Goal: Task Accomplishment & Management: Manage account settings

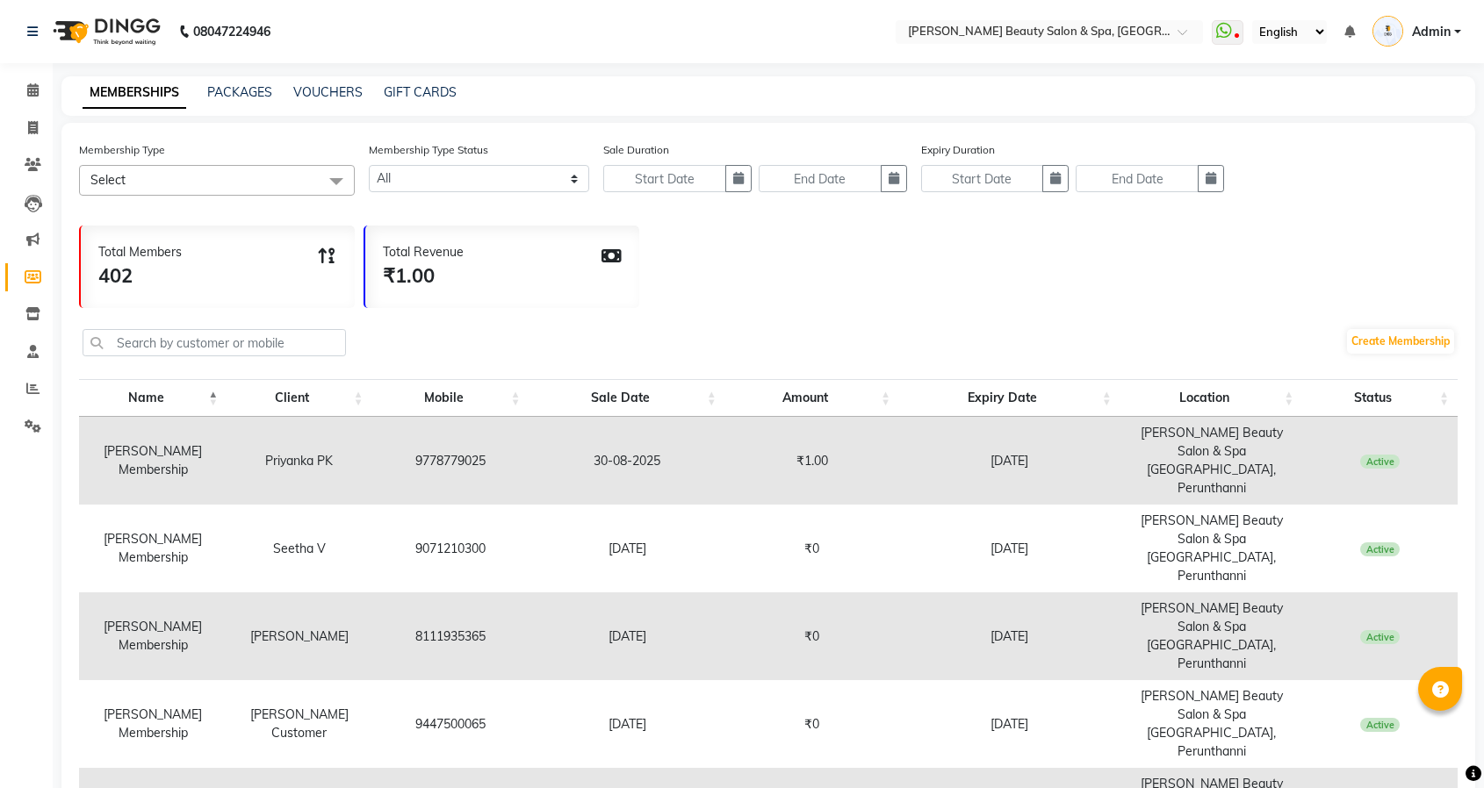
select select
drag, startPoint x: 203, startPoint y: 467, endPoint x: 97, endPoint y: 444, distance: 108.6
click at [97, 444] on td "[PERSON_NAME] Membership" at bounding box center [152, 461] width 147 height 88
copy td "[PERSON_NAME] Membership"
drag, startPoint x: 672, startPoint y: 521, endPoint x: 582, endPoint y: 521, distance: 89.5
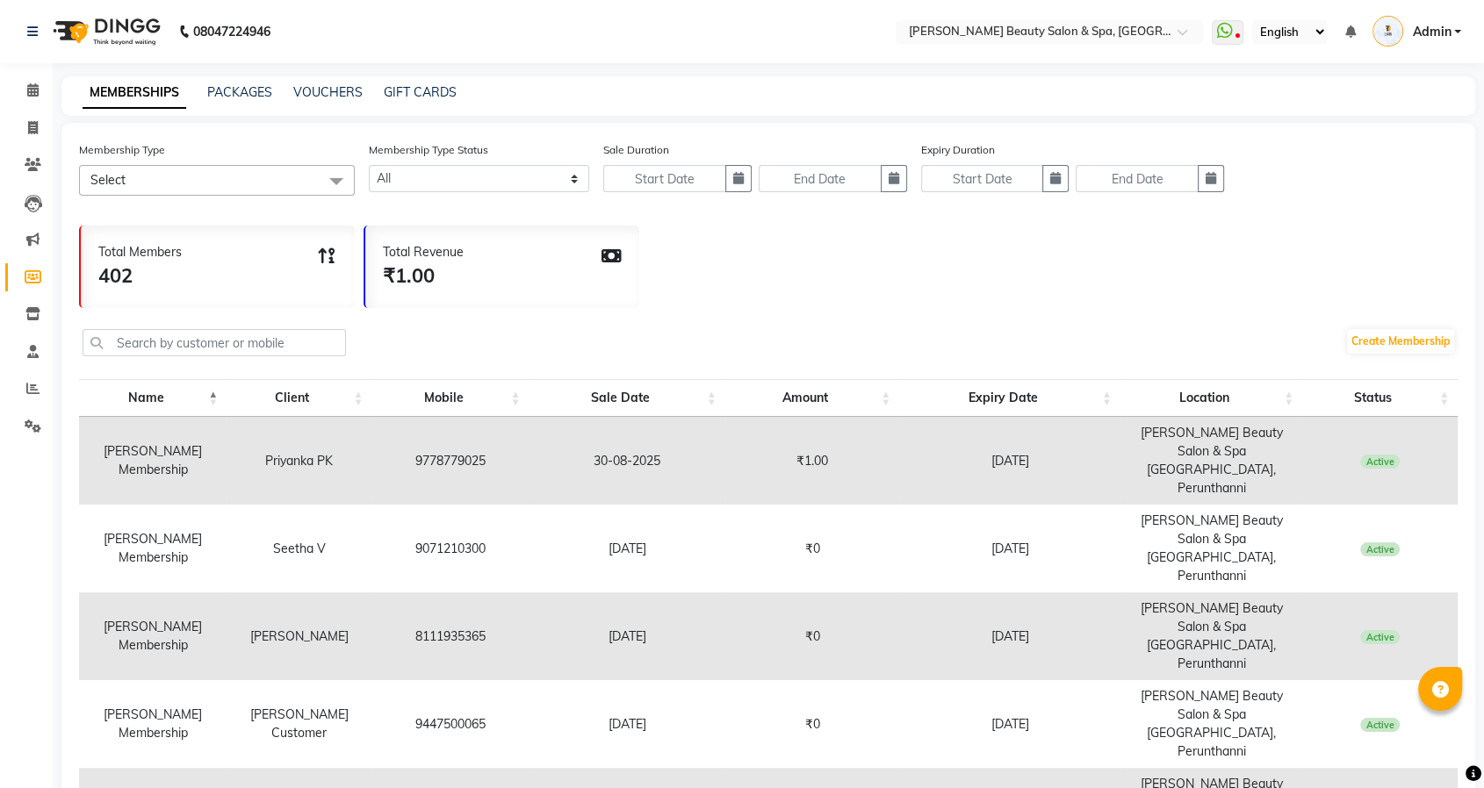
click at [582, 521] on td "[DATE]" at bounding box center [627, 549] width 196 height 88
copy td "[DATE]"
drag, startPoint x: 1065, startPoint y: 521, endPoint x: 943, endPoint y: 521, distance: 122.0
click at [943, 521] on td "[DATE]" at bounding box center [1009, 549] width 221 height 88
copy td "[DATE]"
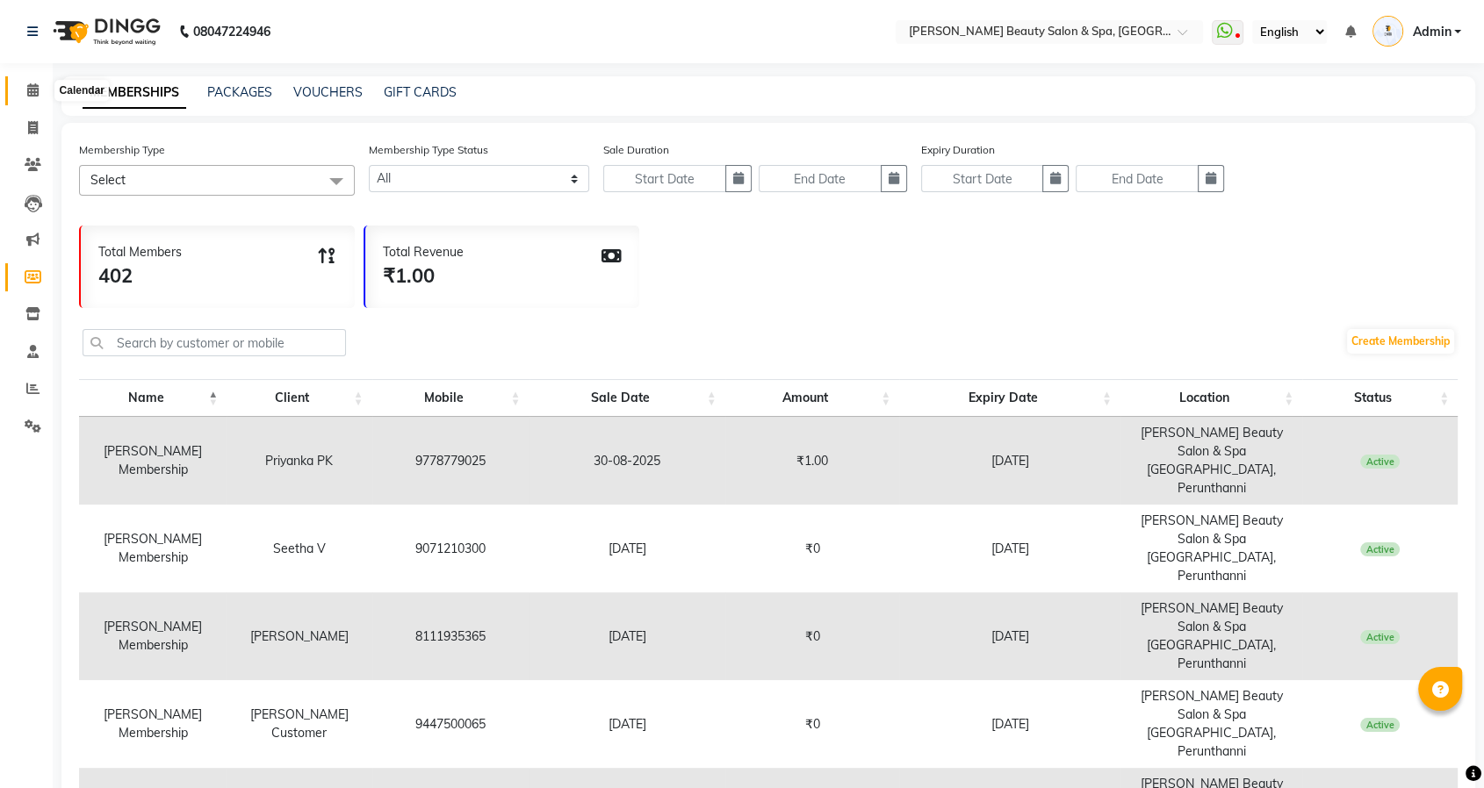
click at [38, 85] on icon at bounding box center [32, 89] width 11 height 13
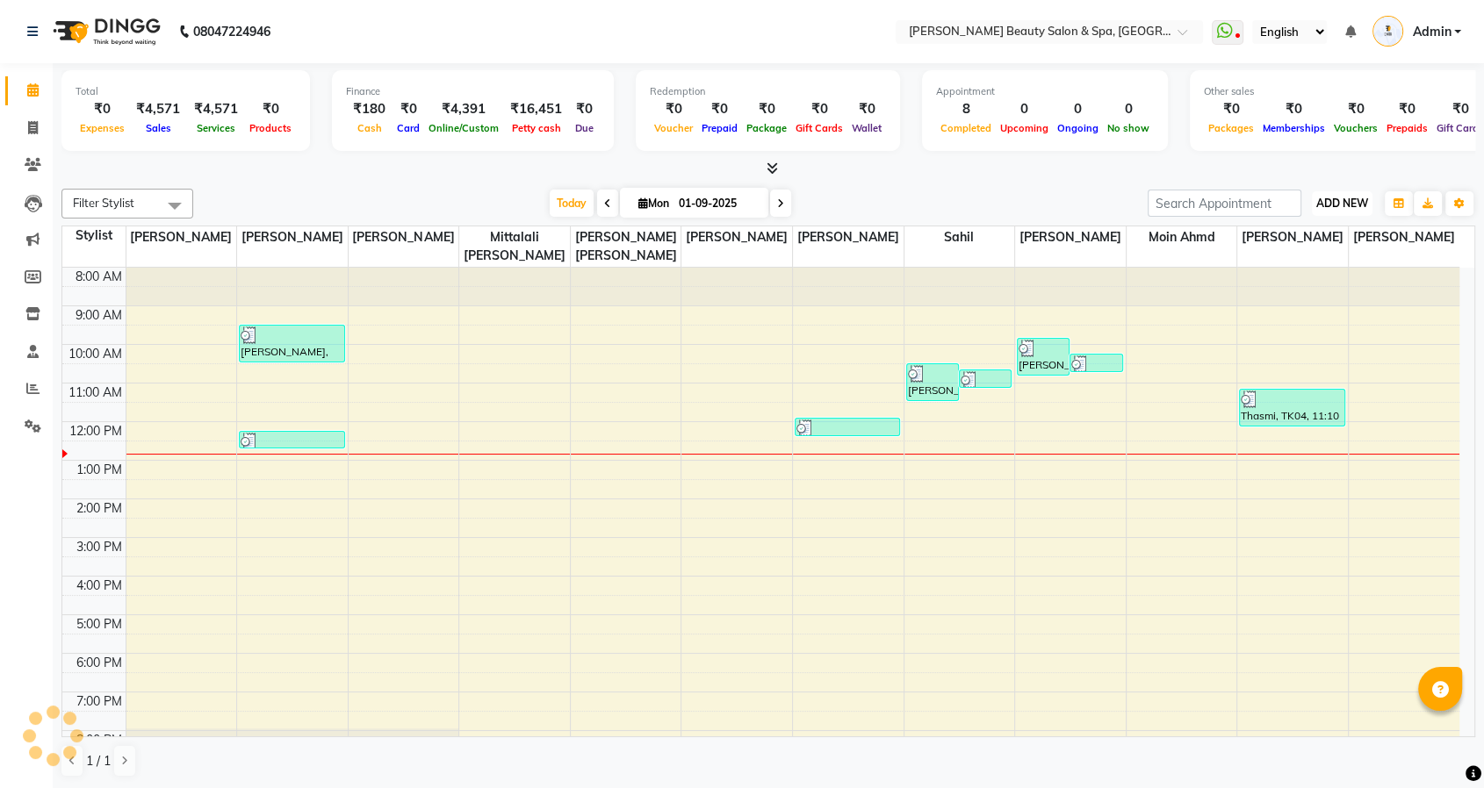
click at [1334, 205] on span "ADD NEW" at bounding box center [1342, 203] width 52 height 13
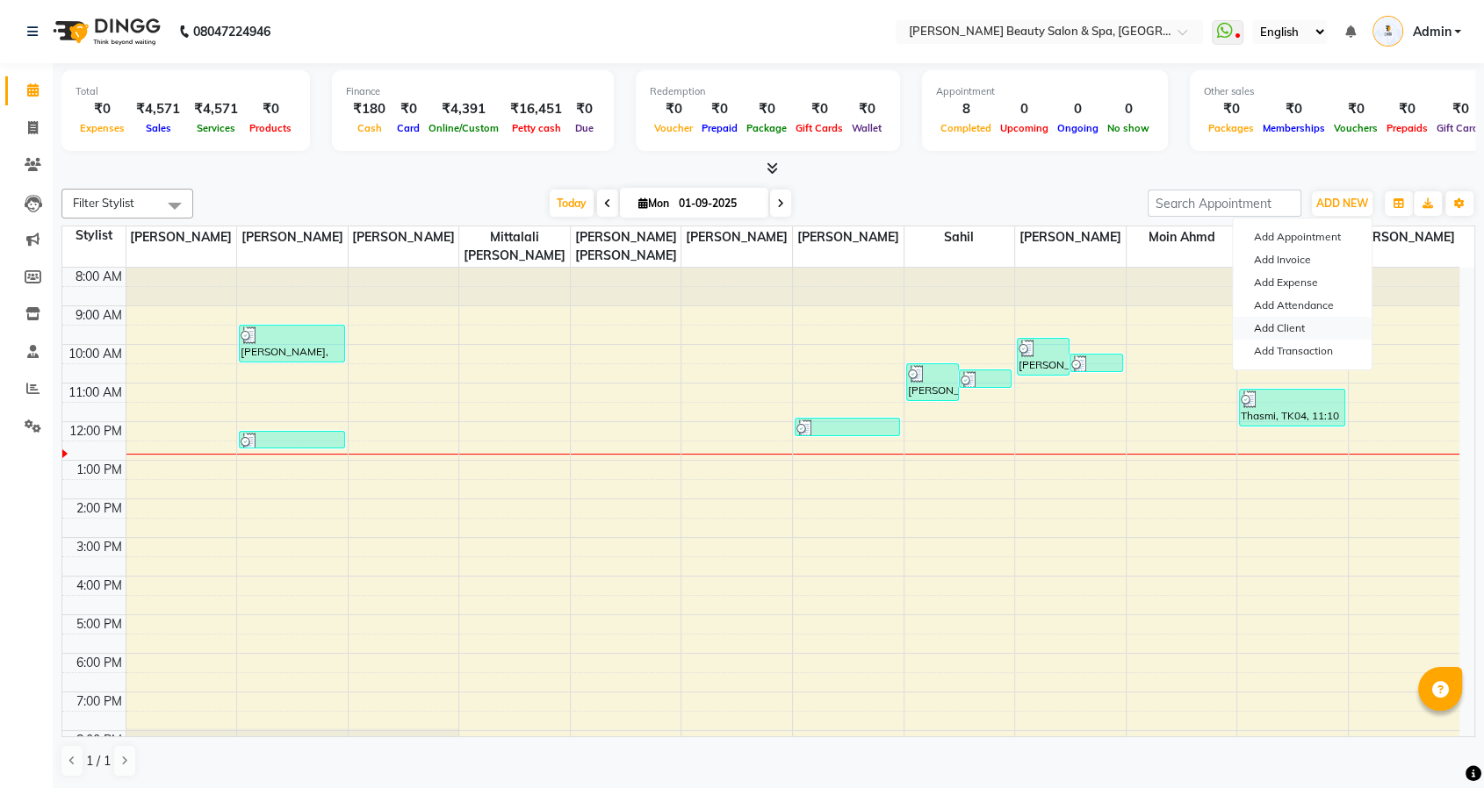
click at [1291, 333] on link "Add Client" at bounding box center [1302, 328] width 139 height 23
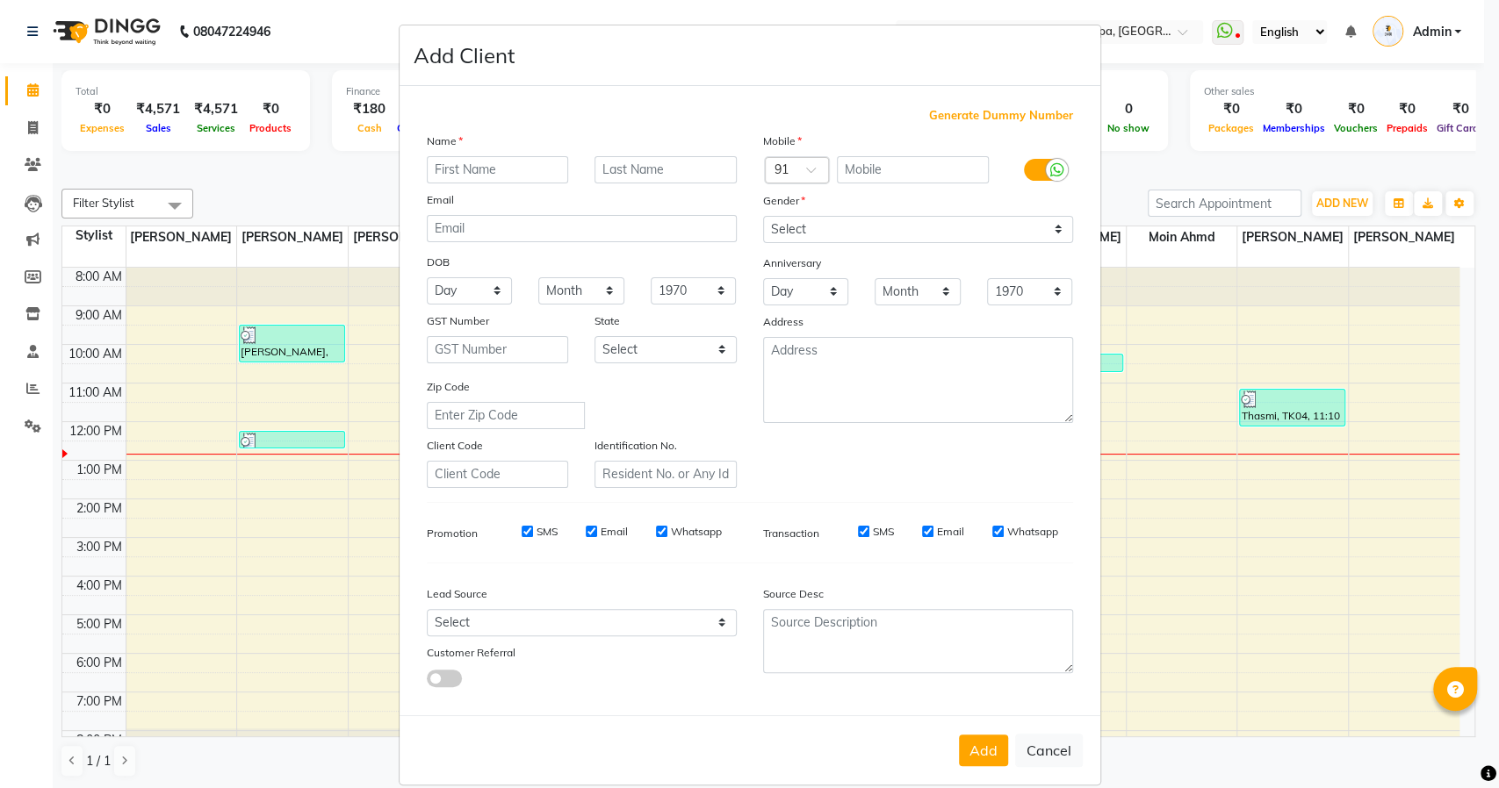
click at [960, 117] on span "Generate Dummy Number" at bounding box center [1001, 116] width 144 height 18
type input "1332600000018"
checkbox input "false"
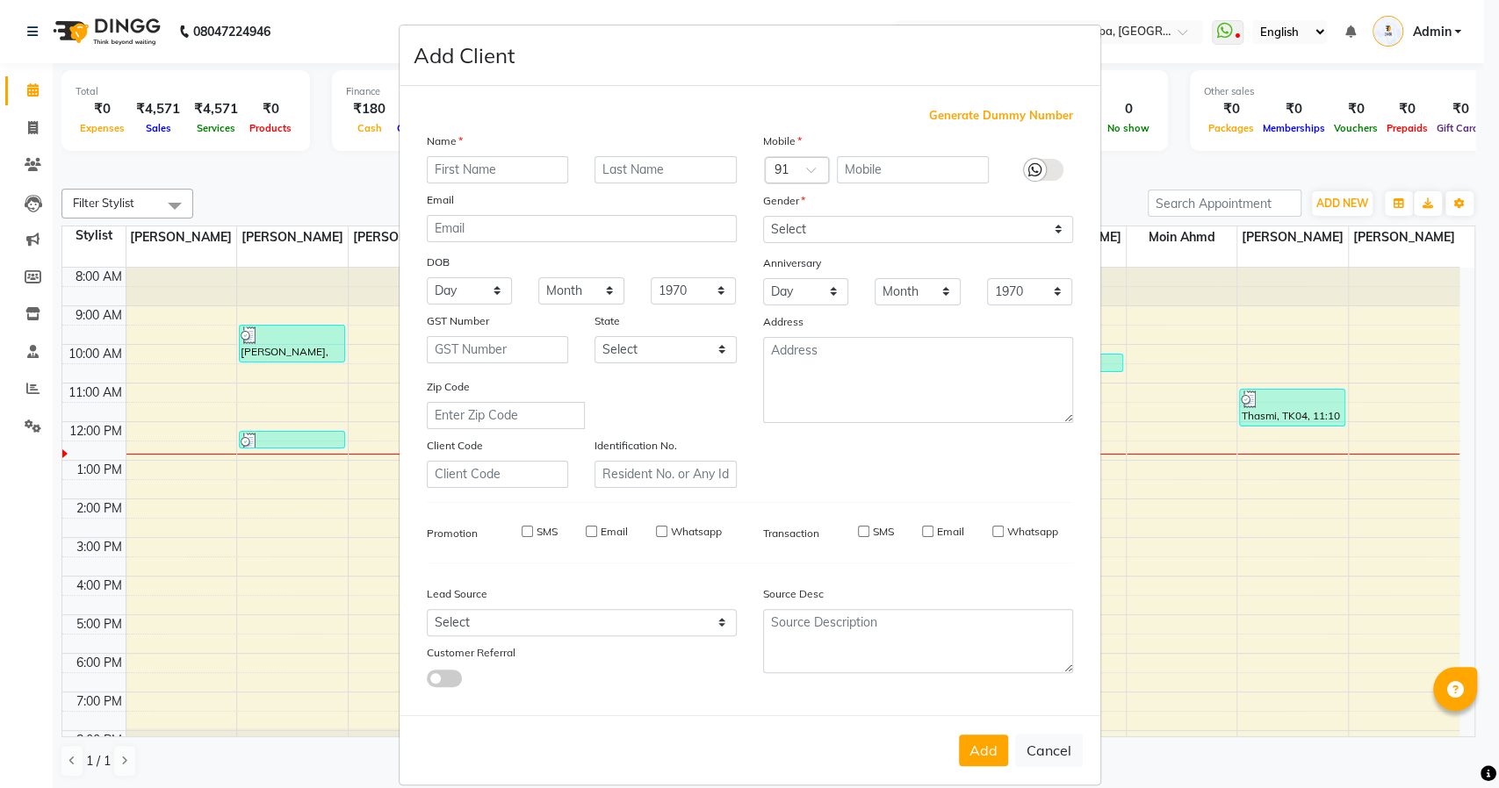
checkbox input "false"
click at [1039, 742] on button "Cancel" at bounding box center [1049, 750] width 68 height 33
select select
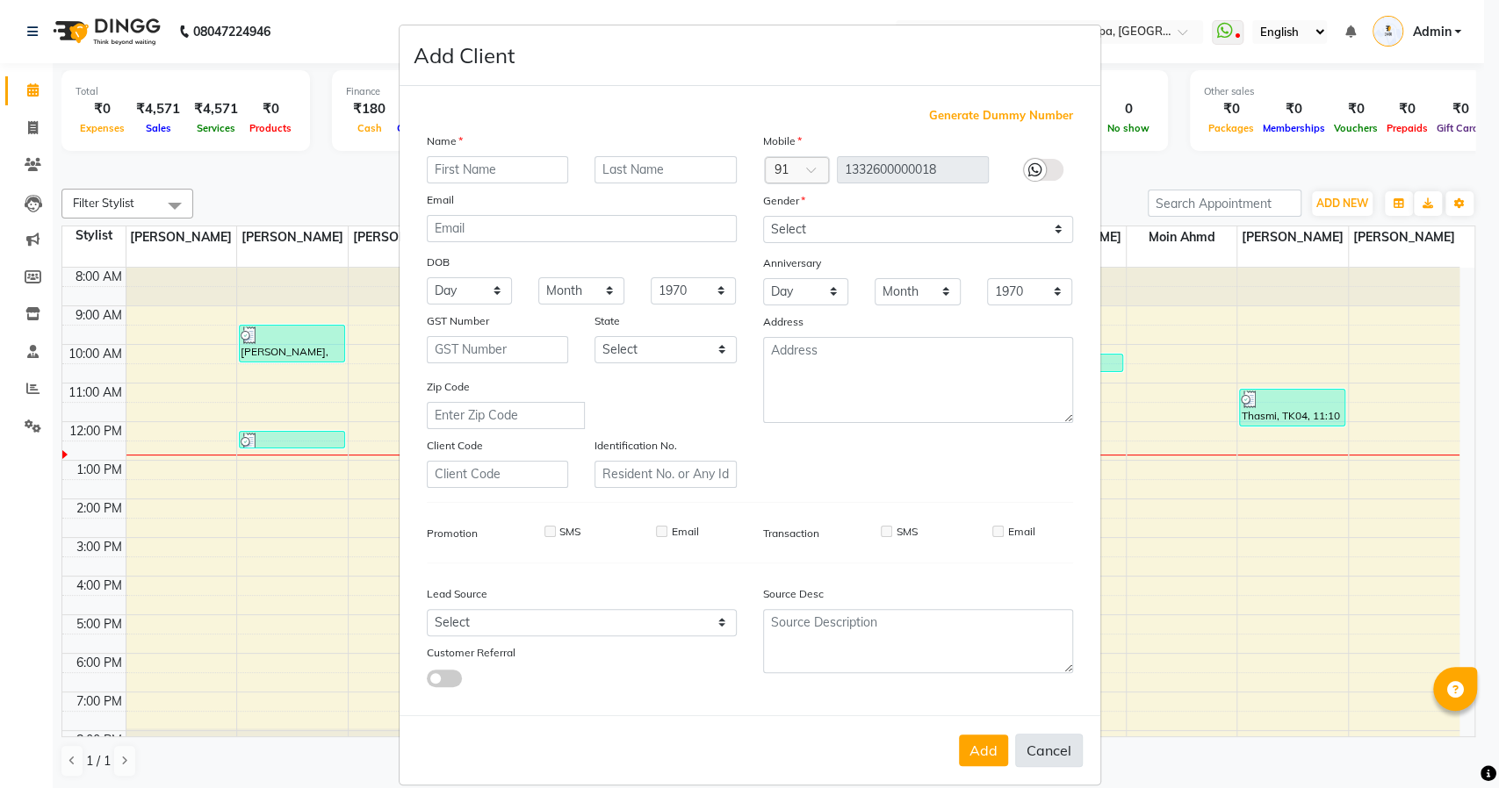
select select
checkbox input "false"
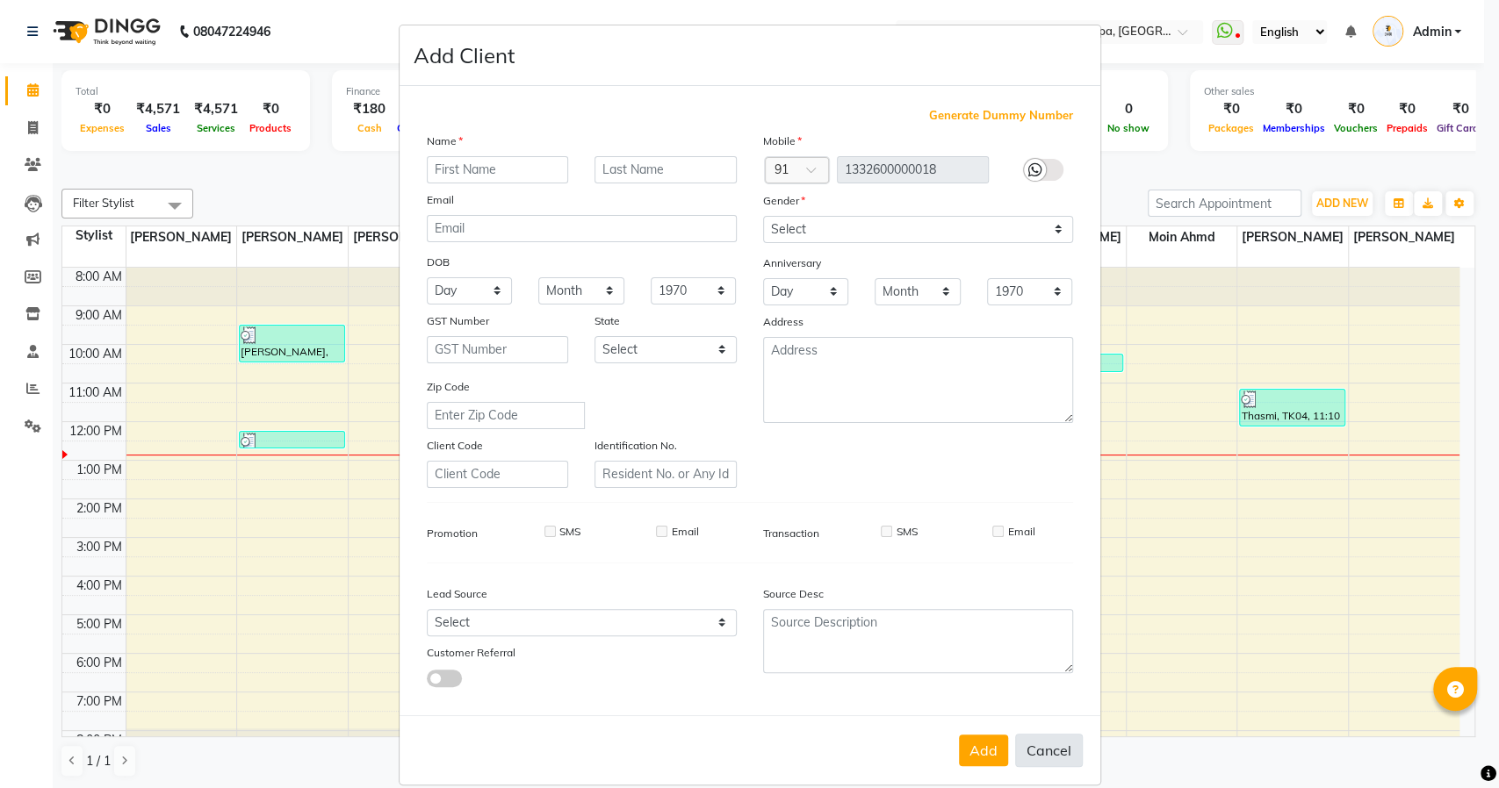
checkbox input "false"
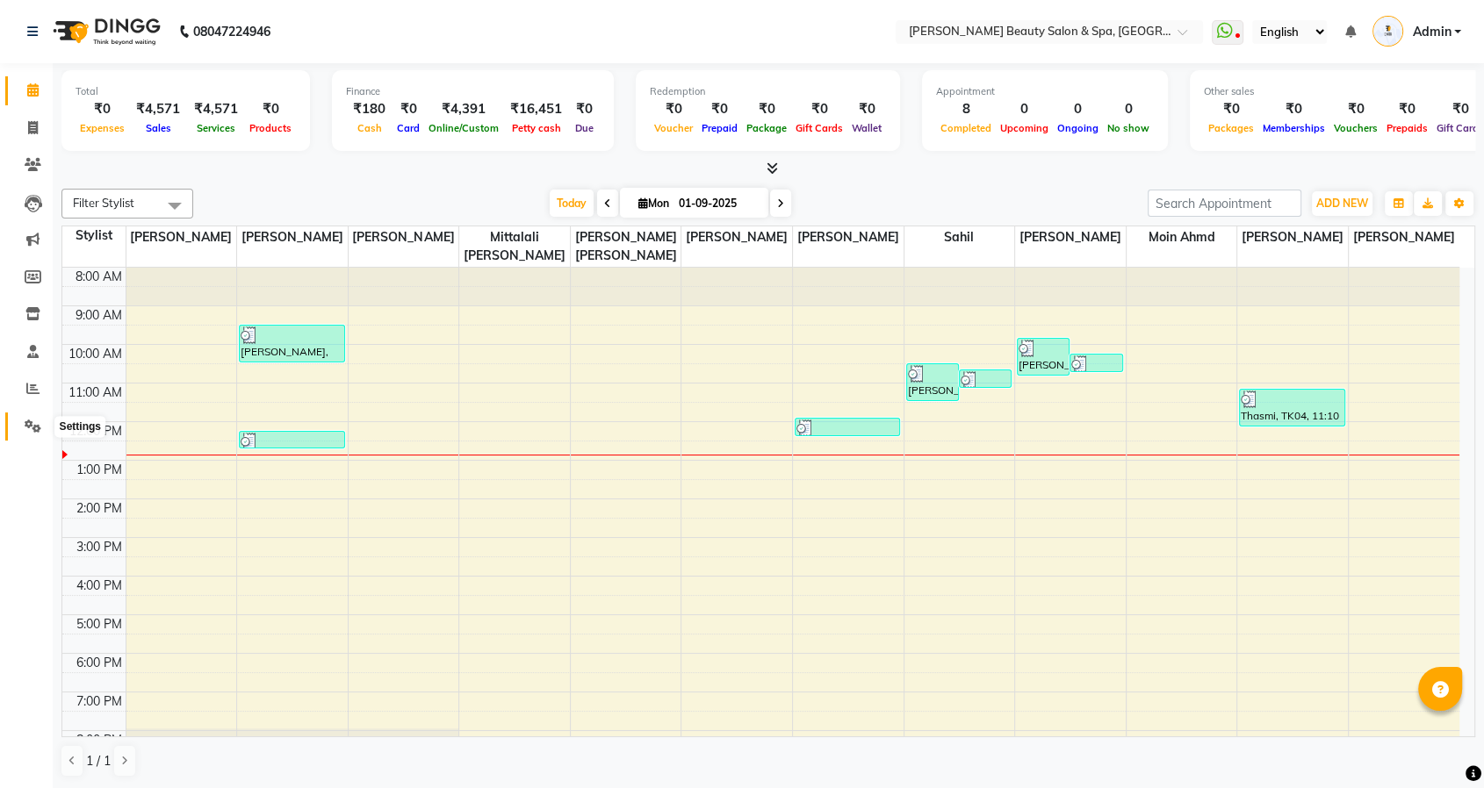
click at [32, 428] on icon at bounding box center [33, 426] width 17 height 13
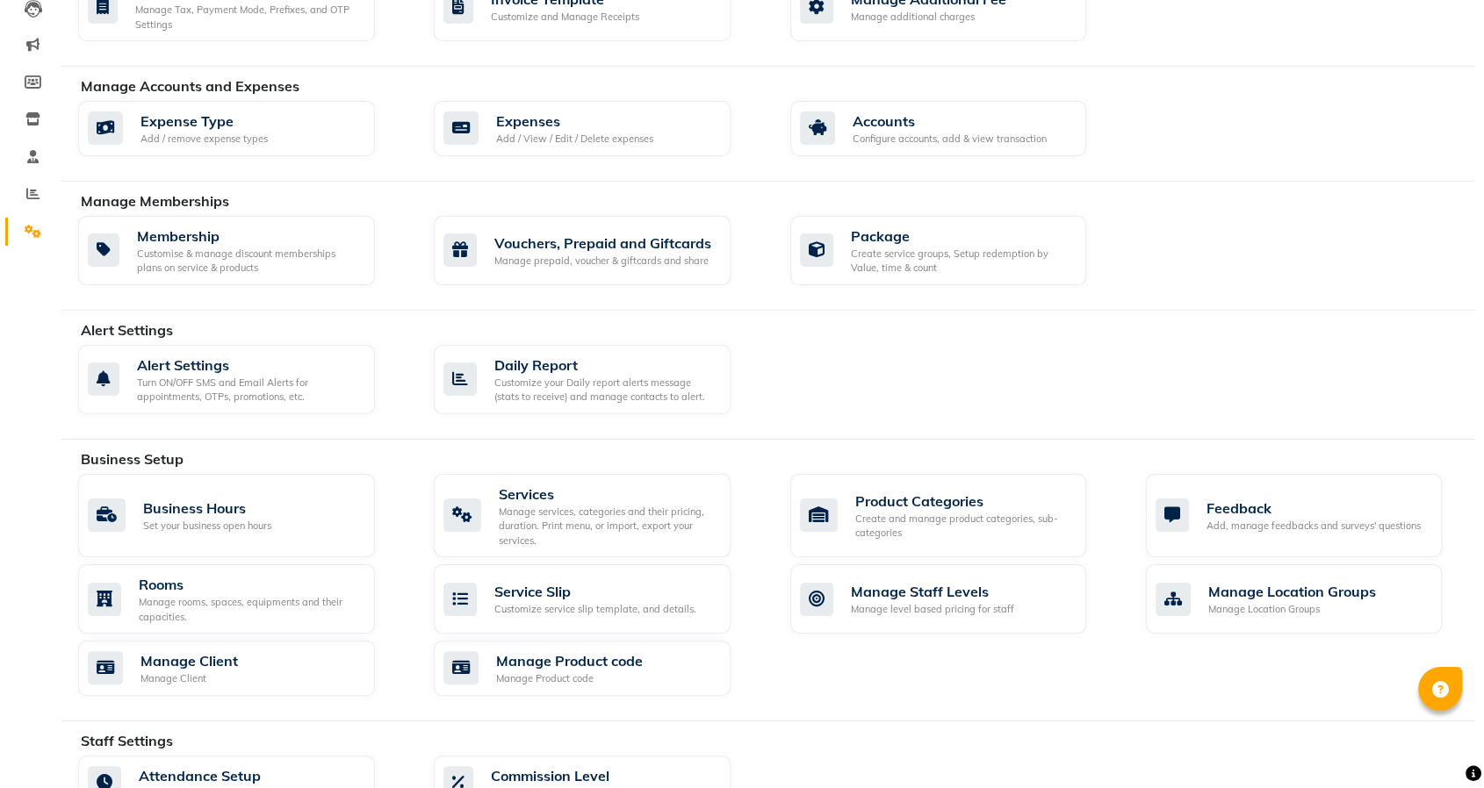
scroll to position [573, 0]
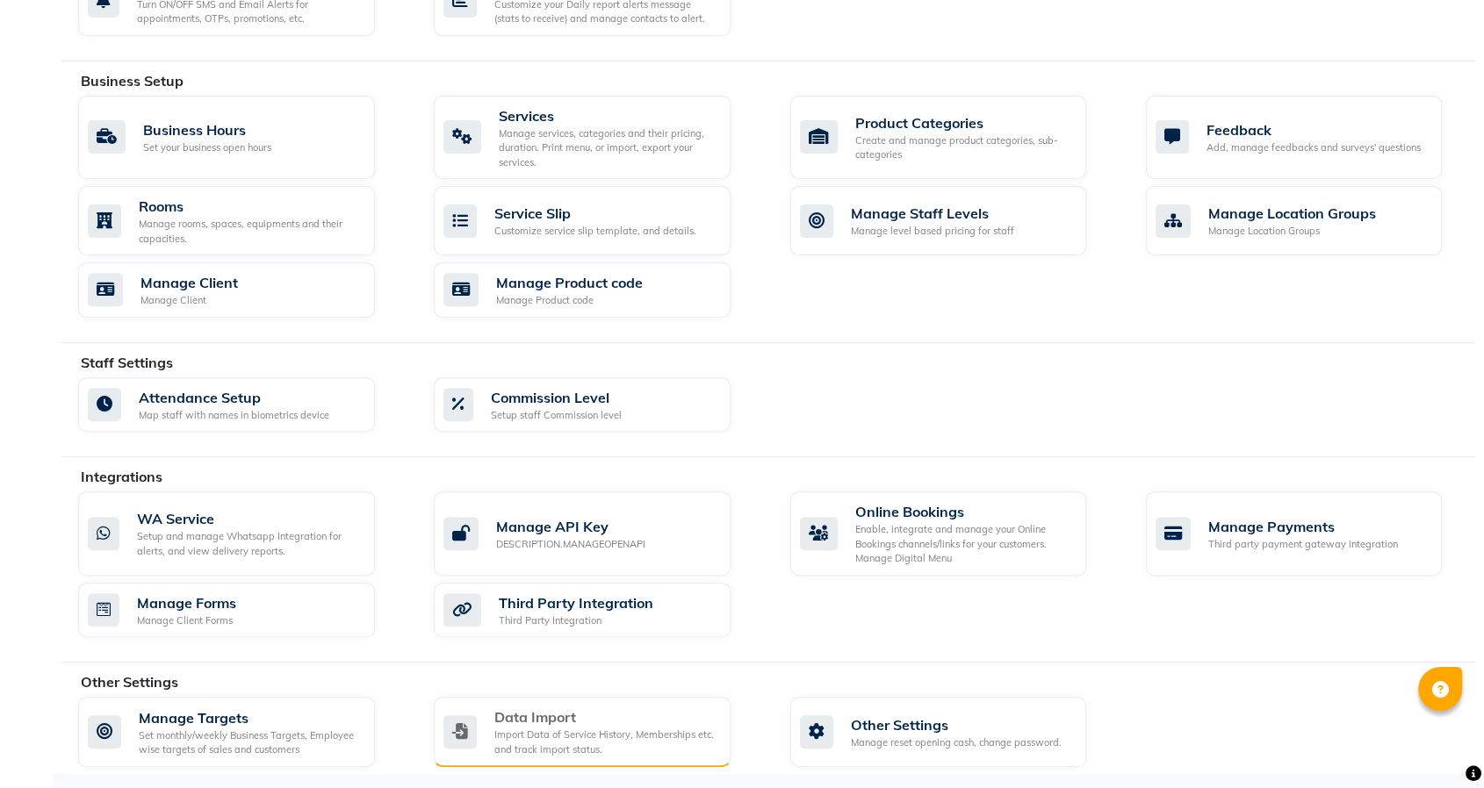
click at [515, 728] on div "Import Data of Service History, Memberships etc. and track import status." at bounding box center [605, 742] width 222 height 29
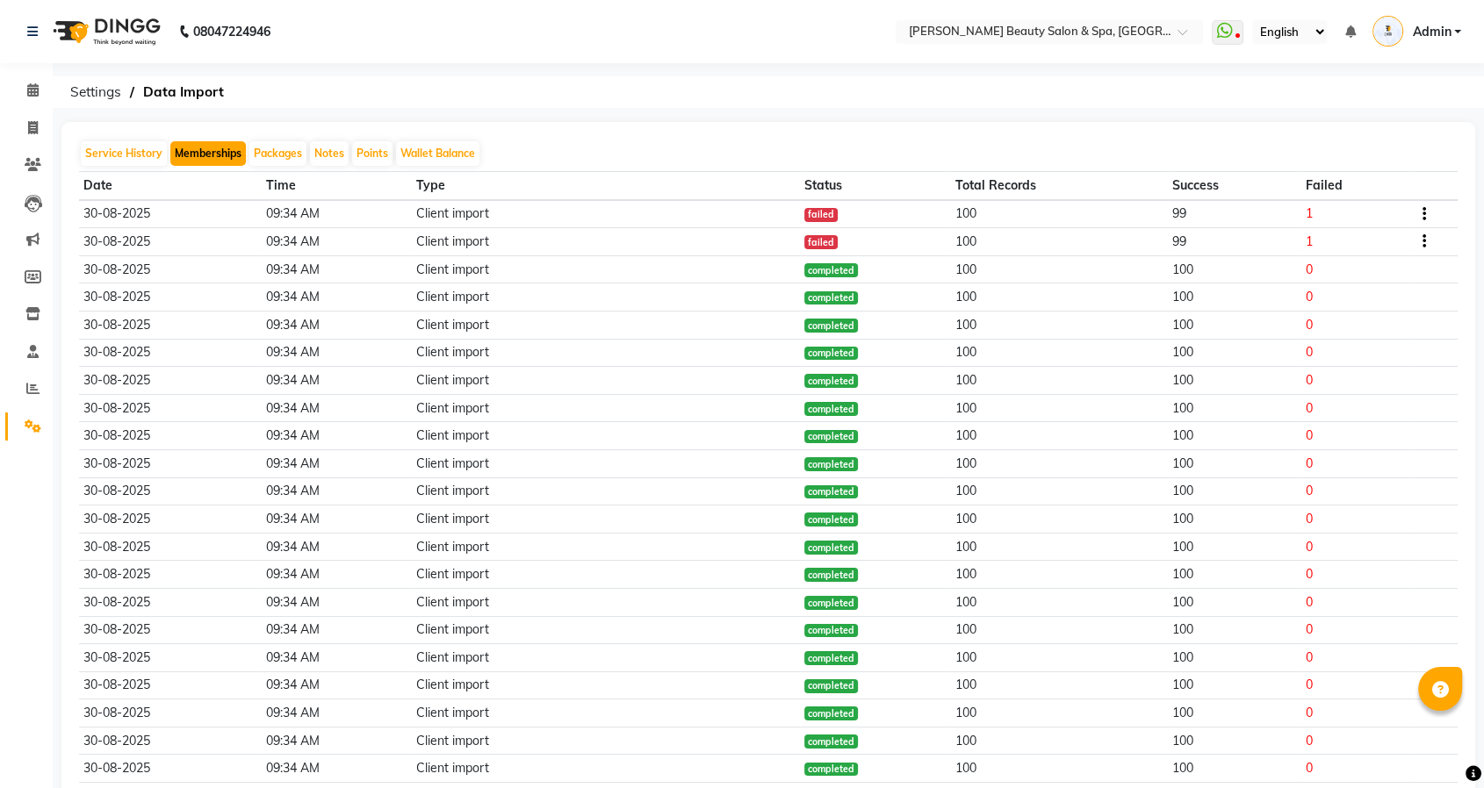
click at [191, 156] on button "Memberships" at bounding box center [207, 153] width 75 height 25
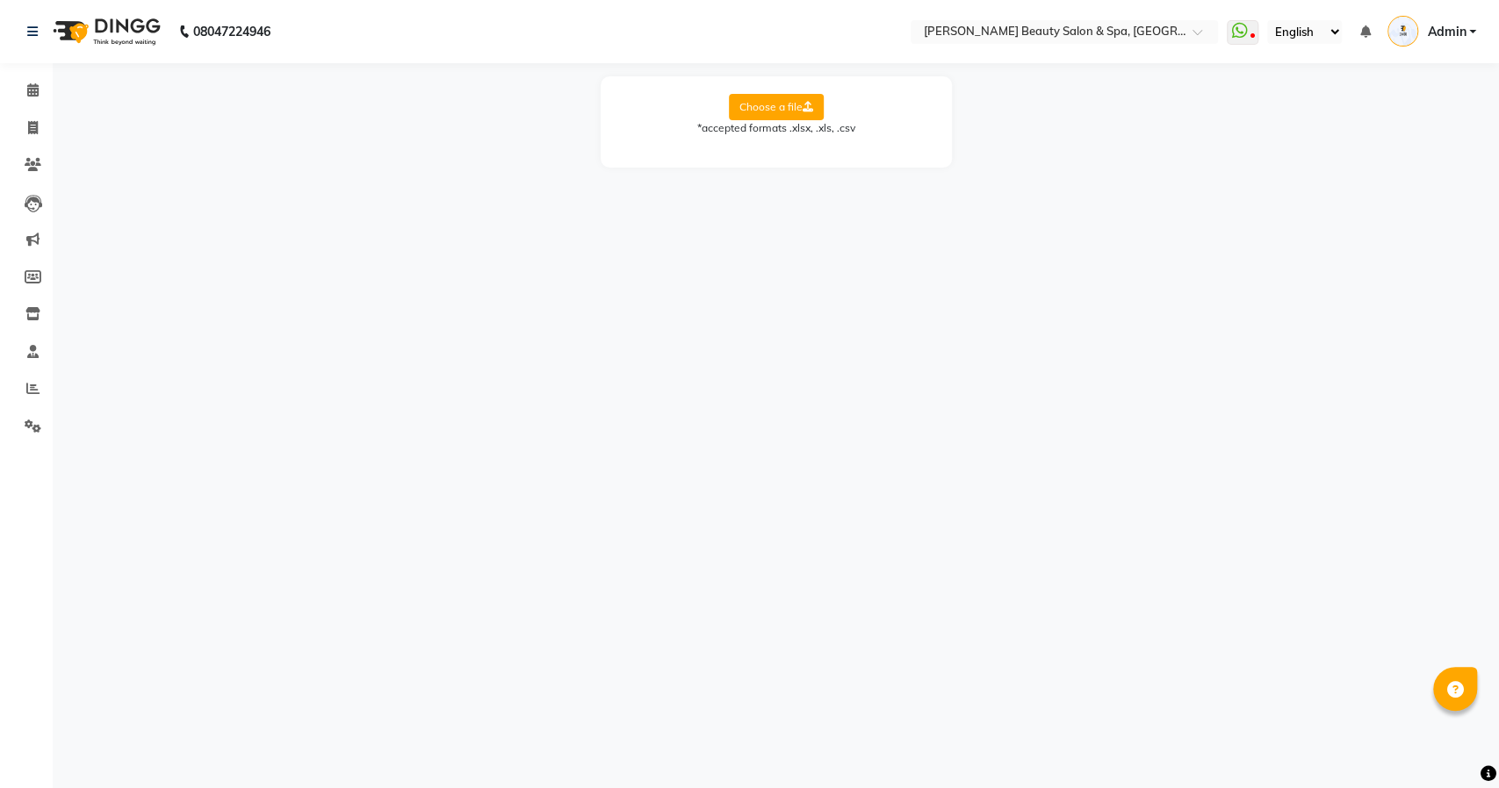
click at [744, 111] on label "Choose a file" at bounding box center [776, 107] width 95 height 26
click at [0, 0] on input "Choose a file" at bounding box center [0, 0] width 0 height 0
click at [889, 164] on select "Select Sheet Sheet1" at bounding box center [855, 163] width 132 height 27
select select "Sheet1"
click at [789, 150] on select "Select Sheet Sheet1" at bounding box center [855, 163] width 132 height 27
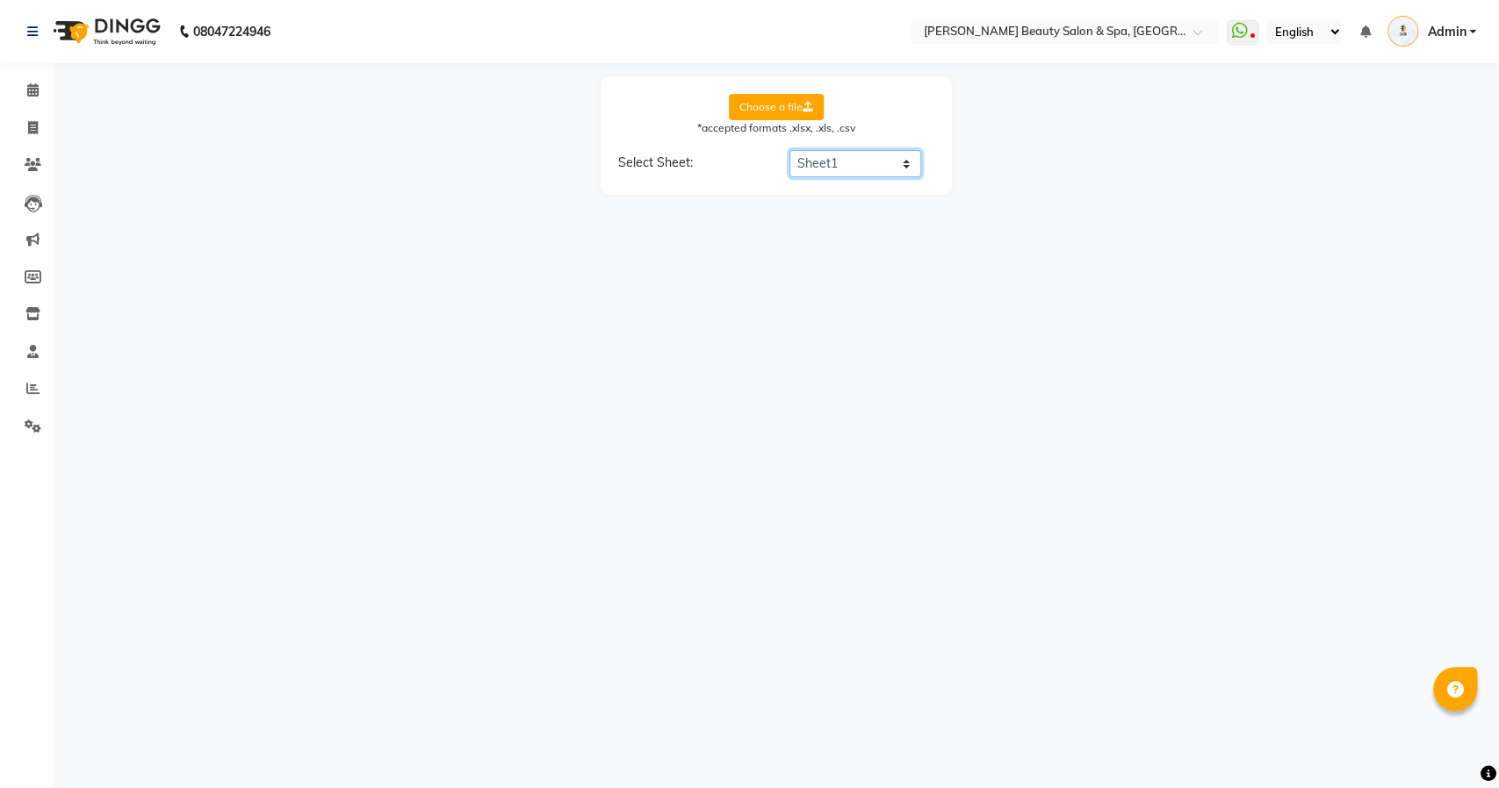
select select "Client Name"
select select "End date"
select select "Staff Name"
select select "Membership Name"
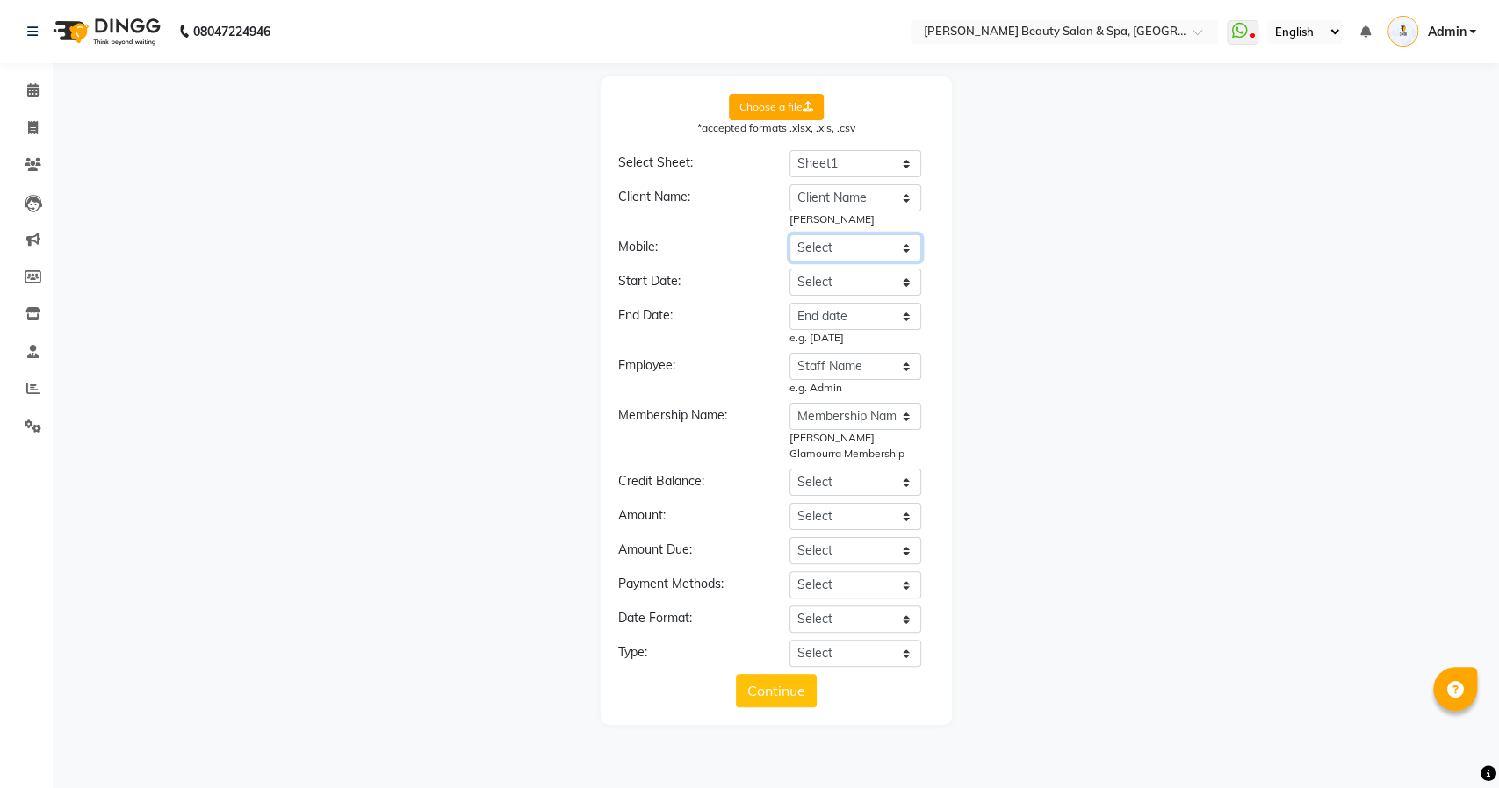
click at [852, 249] on select "Select Client Name Client Number Membership Name Price paid Start Date / Sell D…" at bounding box center [855, 247] width 132 height 27
select select "Client Number"
click at [789, 234] on select "Select Client Name Client Number Membership Name Price paid Start Date / Sell D…" at bounding box center [855, 247] width 132 height 27
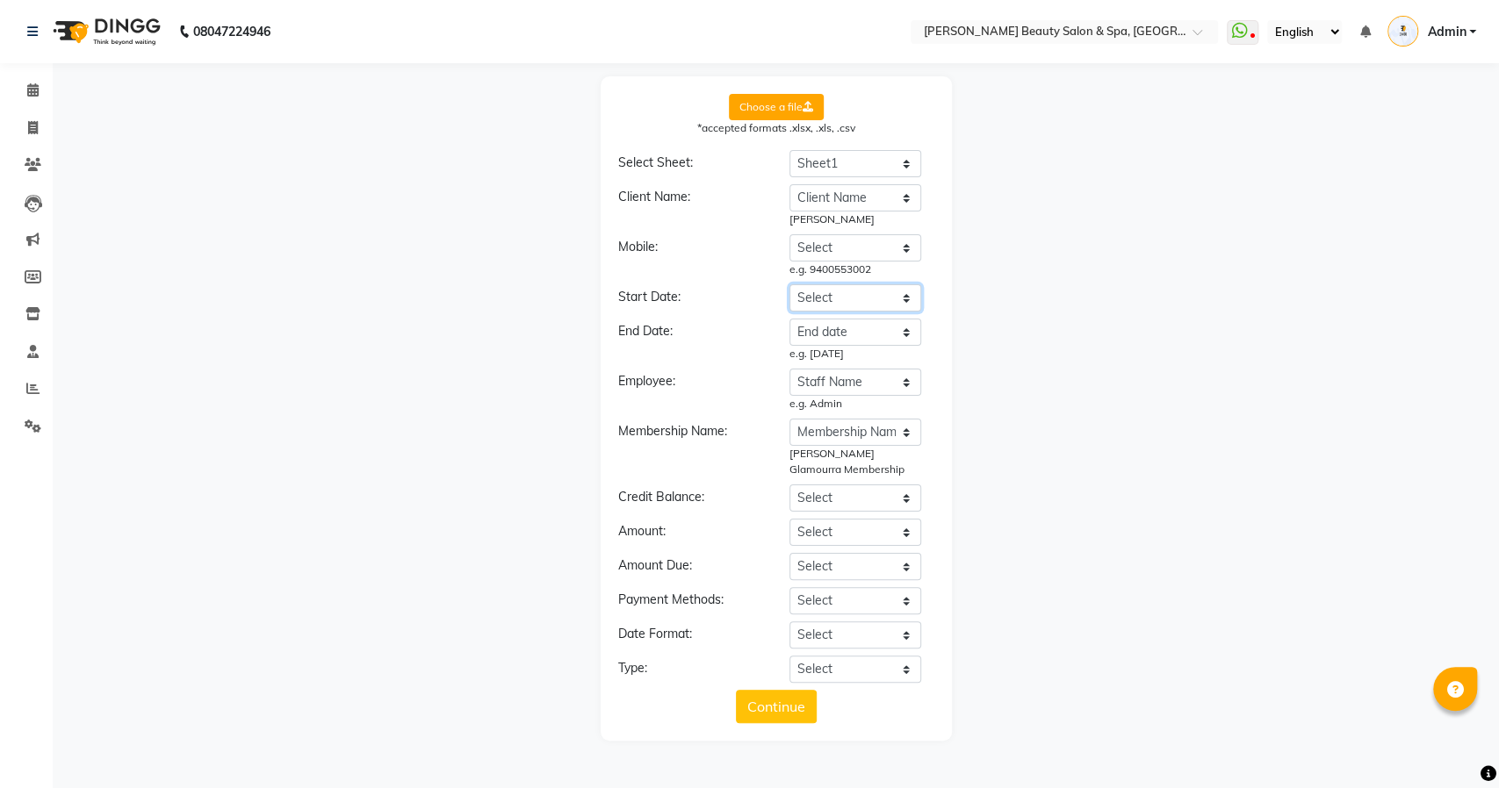
click at [852, 295] on select "Select Client Name Client Number Membership Name Price paid Start Date / Sell D…" at bounding box center [855, 297] width 132 height 27
select select "Start Date / Sell Date"
click at [789, 284] on select "Select Client Name Client Number Membership Name Price paid Start Date / Sell D…" at bounding box center [855, 297] width 132 height 27
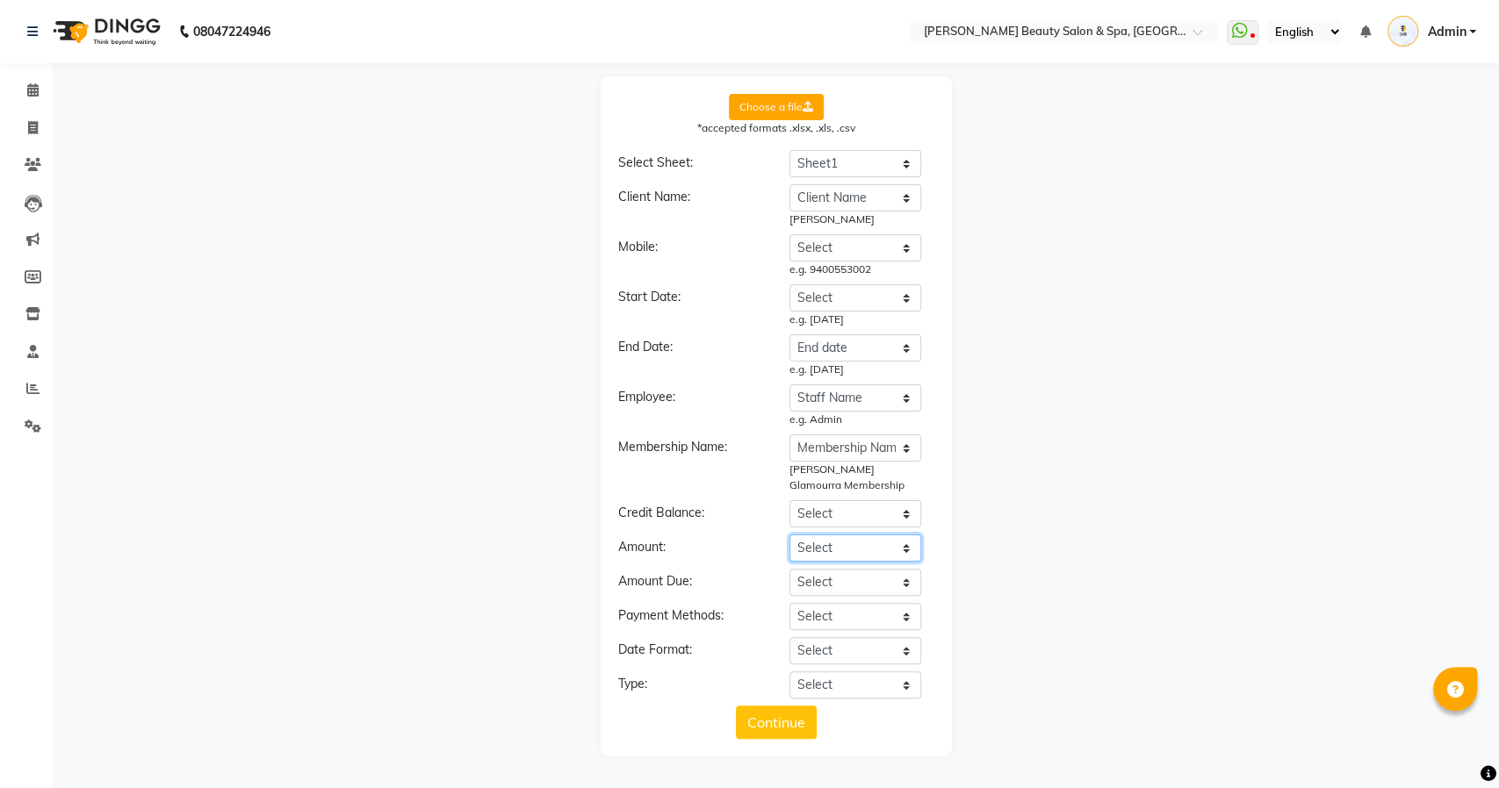
click at [837, 558] on select "Select Client Name Client Number Membership Name Price paid Start Date / Sell D…" at bounding box center [855, 548] width 132 height 27
select select "Price paid"
click at [789, 535] on select "Select Client Name Client Number Membership Name Price paid Start Date / Sell D…" at bounding box center [855, 548] width 132 height 27
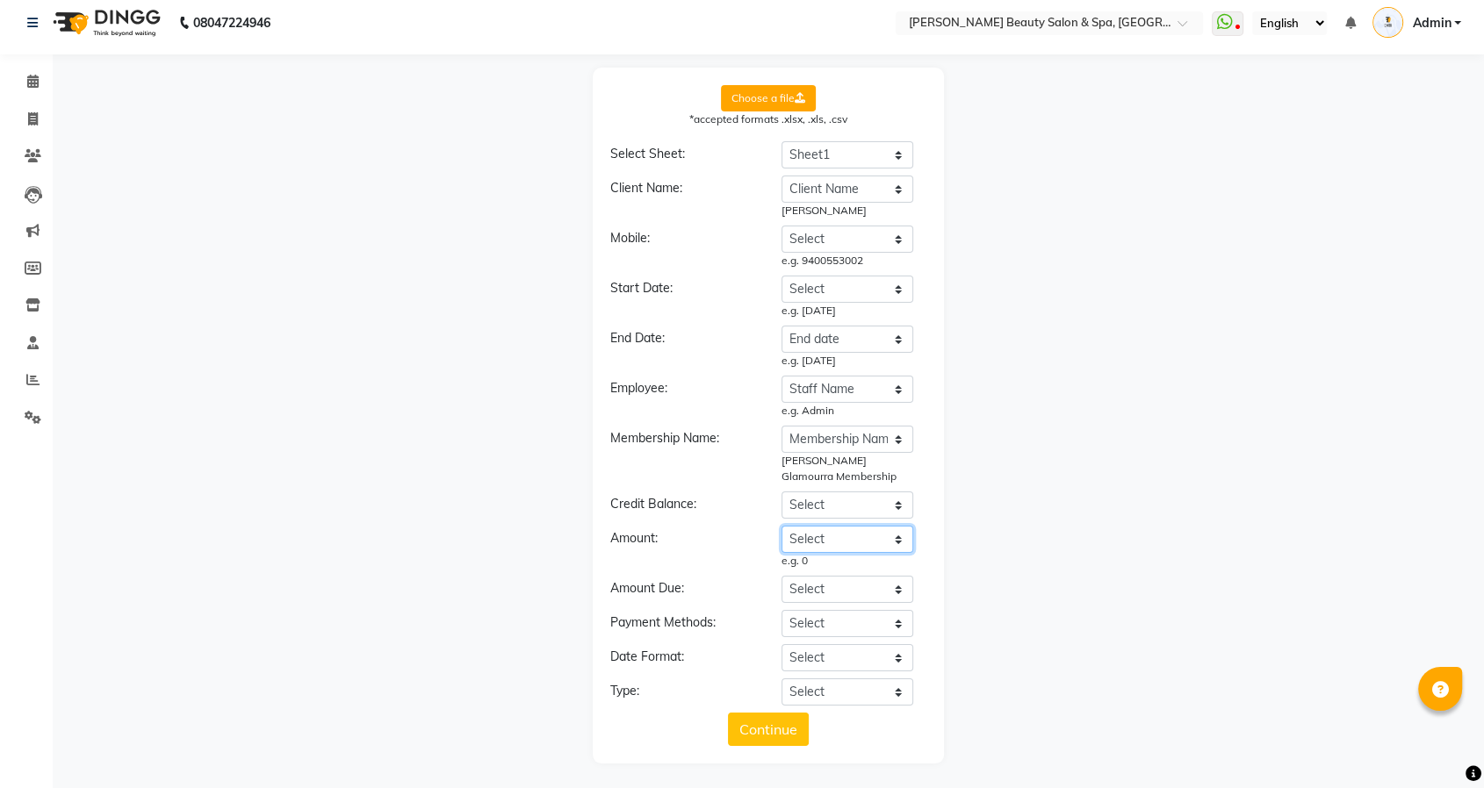
scroll to position [11, 0]
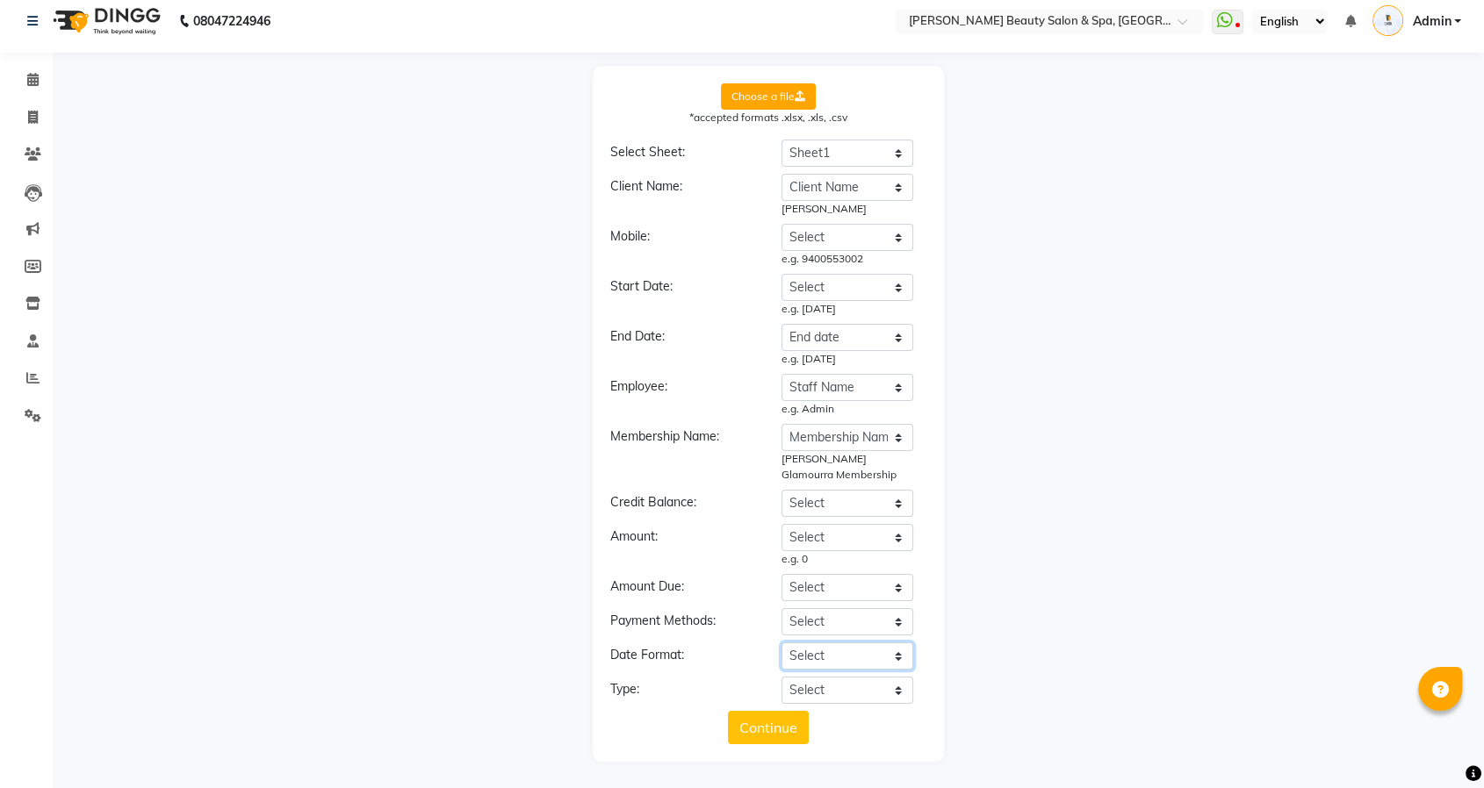
click at [836, 657] on select "Select YYYY-MM-DD MM-DD-YYYY DD-MM-YYYY MMMM Do, YYYY M/D/YYYY D/M/YYYY MMM Do …" at bounding box center [847, 656] width 132 height 27
click at [781, 643] on select "Select YYYY-MM-DD MM-DD-YYYY DD-MM-YYYY MMMM Do, YYYY M/D/YYYY D/M/YYYY MMM Do …" at bounding box center [847, 656] width 132 height 27
click at [854, 654] on select "Select YYYY-MM-DD MM-DD-YYYY DD-MM-YYYY MMMM Do, YYYY M/D/YYYY D/M/YYYY MMM Do …" at bounding box center [847, 656] width 132 height 27
select select "DD-MM-YYYY"
click at [781, 643] on select "Select YYYY-MM-DD MM-DD-YYYY DD-MM-YYYY MMMM Do, YYYY M/D/YYYY D/M/YYYY MMM Do …" at bounding box center [847, 656] width 132 height 27
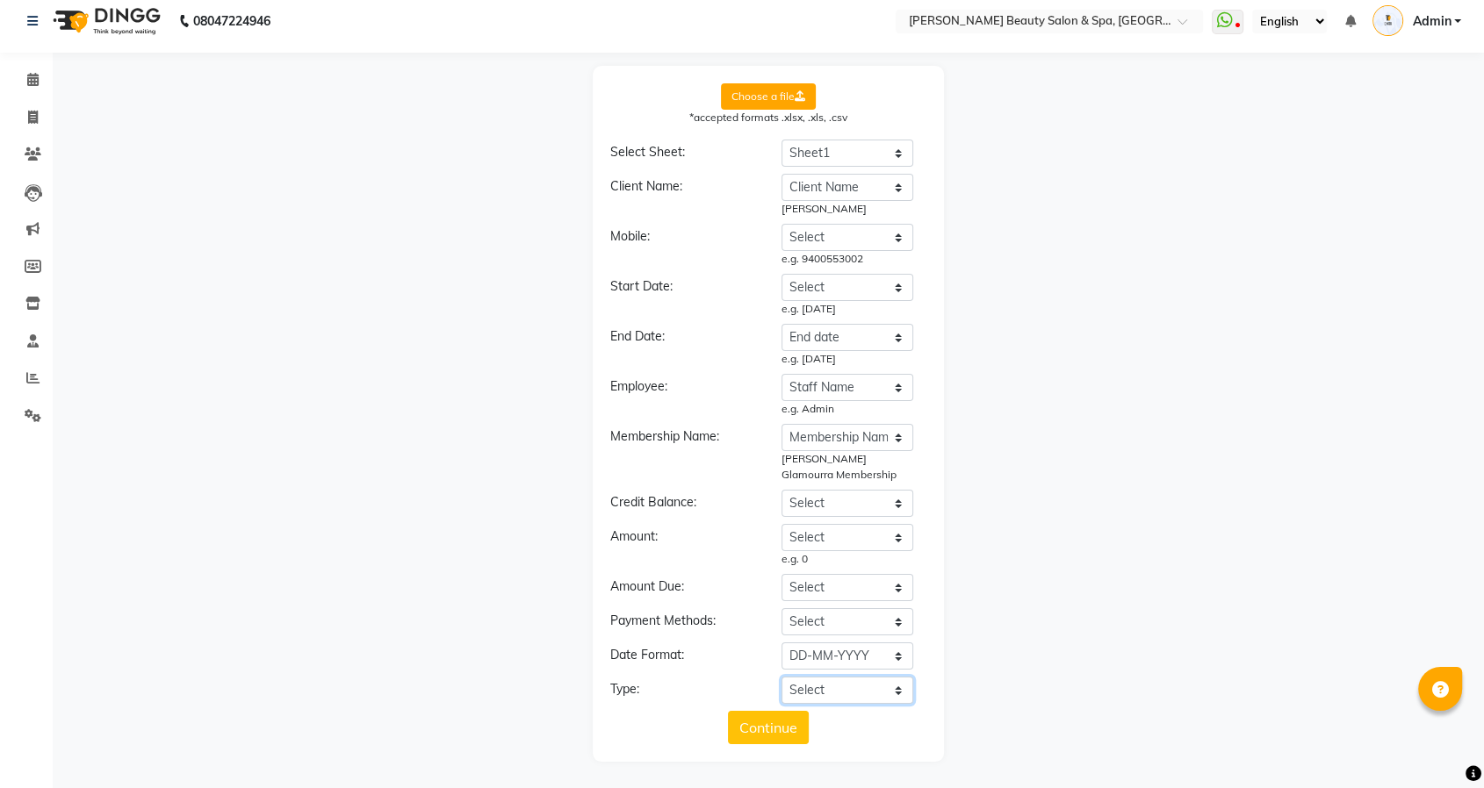
click at [837, 684] on select "Select Membership Membership + Prepaid Membership + Package Prepaid Package" at bounding box center [847, 690] width 132 height 27
select select "Membership"
click at [781, 677] on select "Select Membership Membership + Prepaid Membership + Package Prepaid Package" at bounding box center [847, 690] width 132 height 27
click at [757, 728] on button "Continue" at bounding box center [768, 727] width 81 height 33
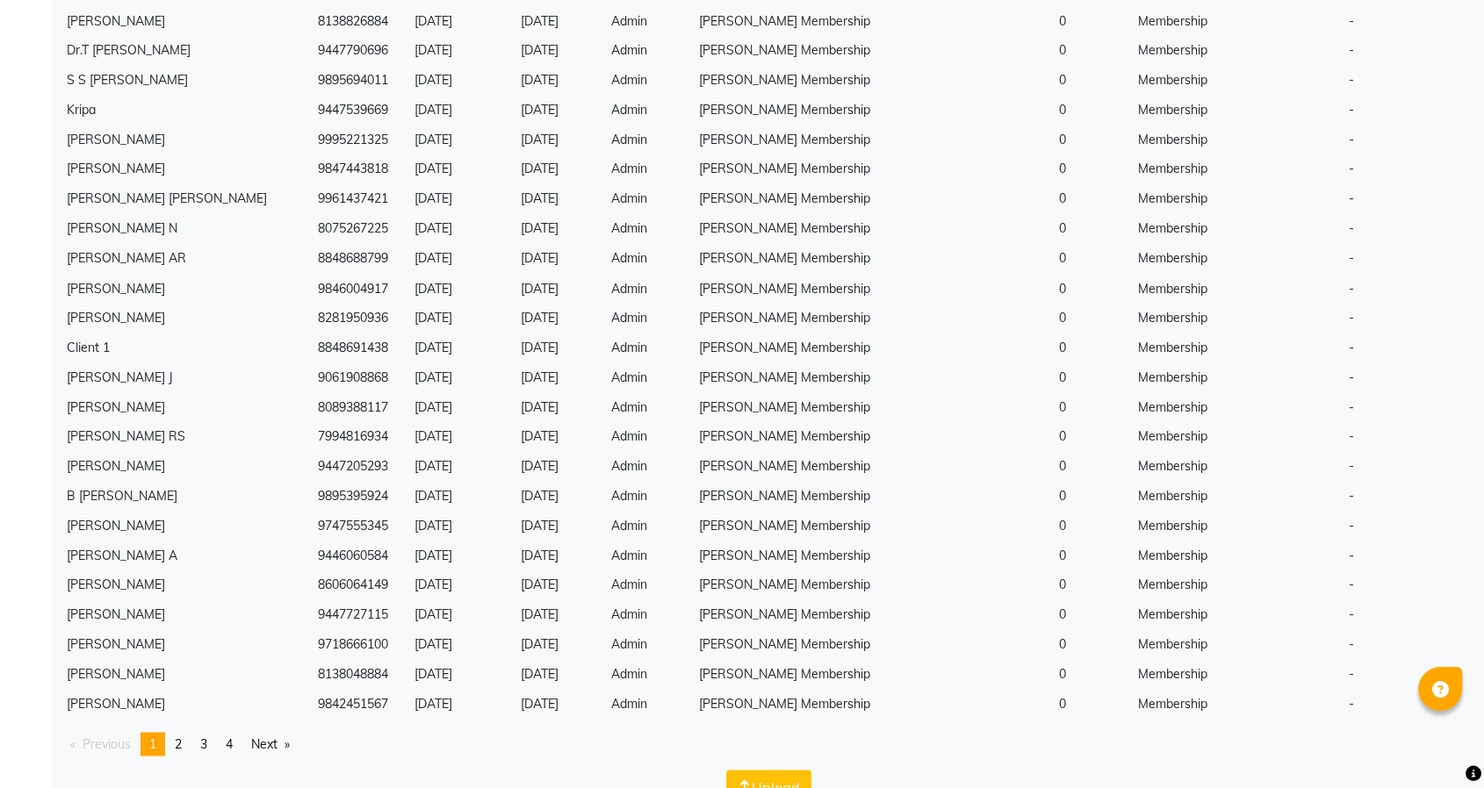
scroll to position [3104, 0]
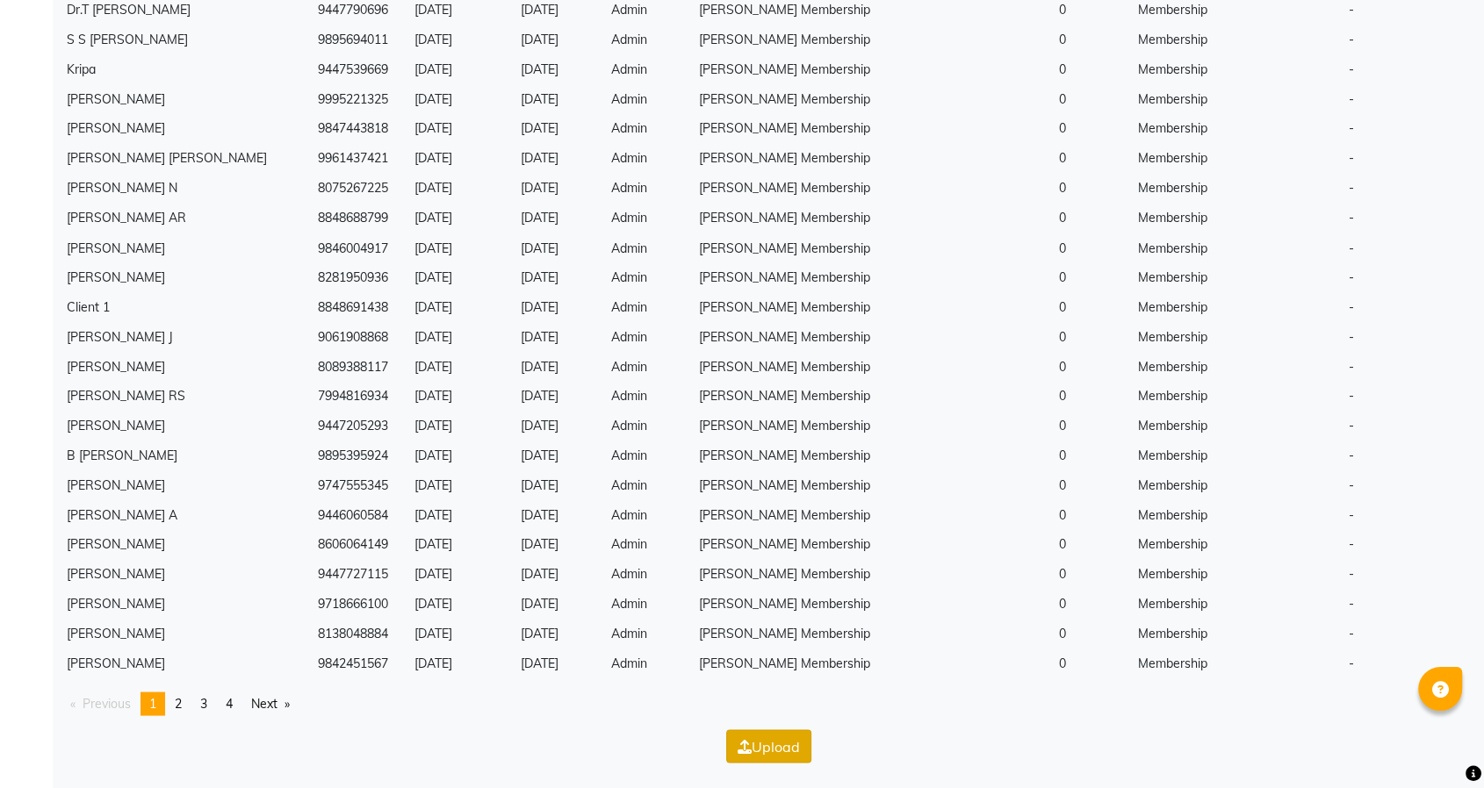
click at [751, 744] on button "Upload" at bounding box center [768, 746] width 85 height 33
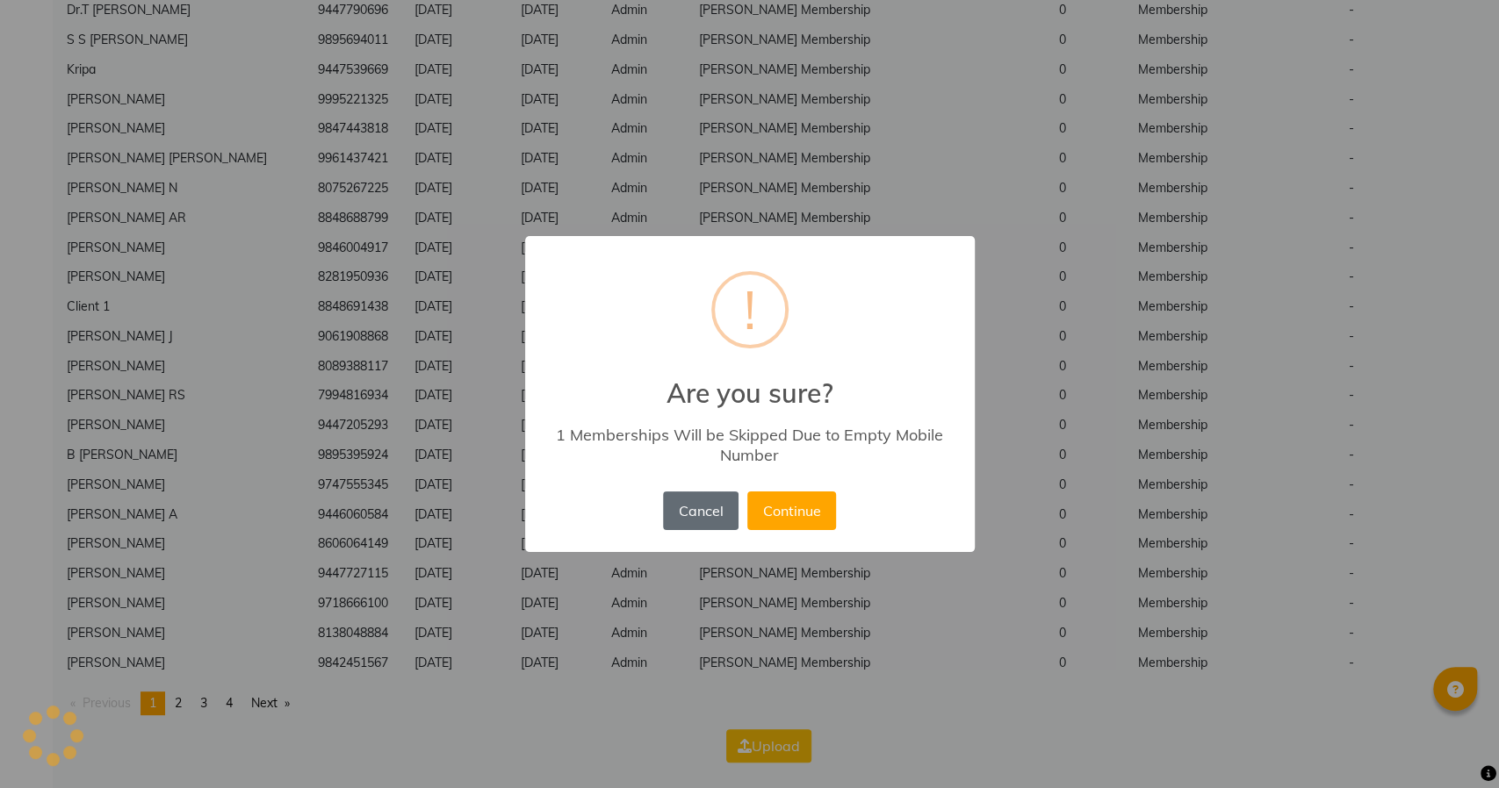
click at [698, 515] on button "Cancel" at bounding box center [700, 511] width 75 height 39
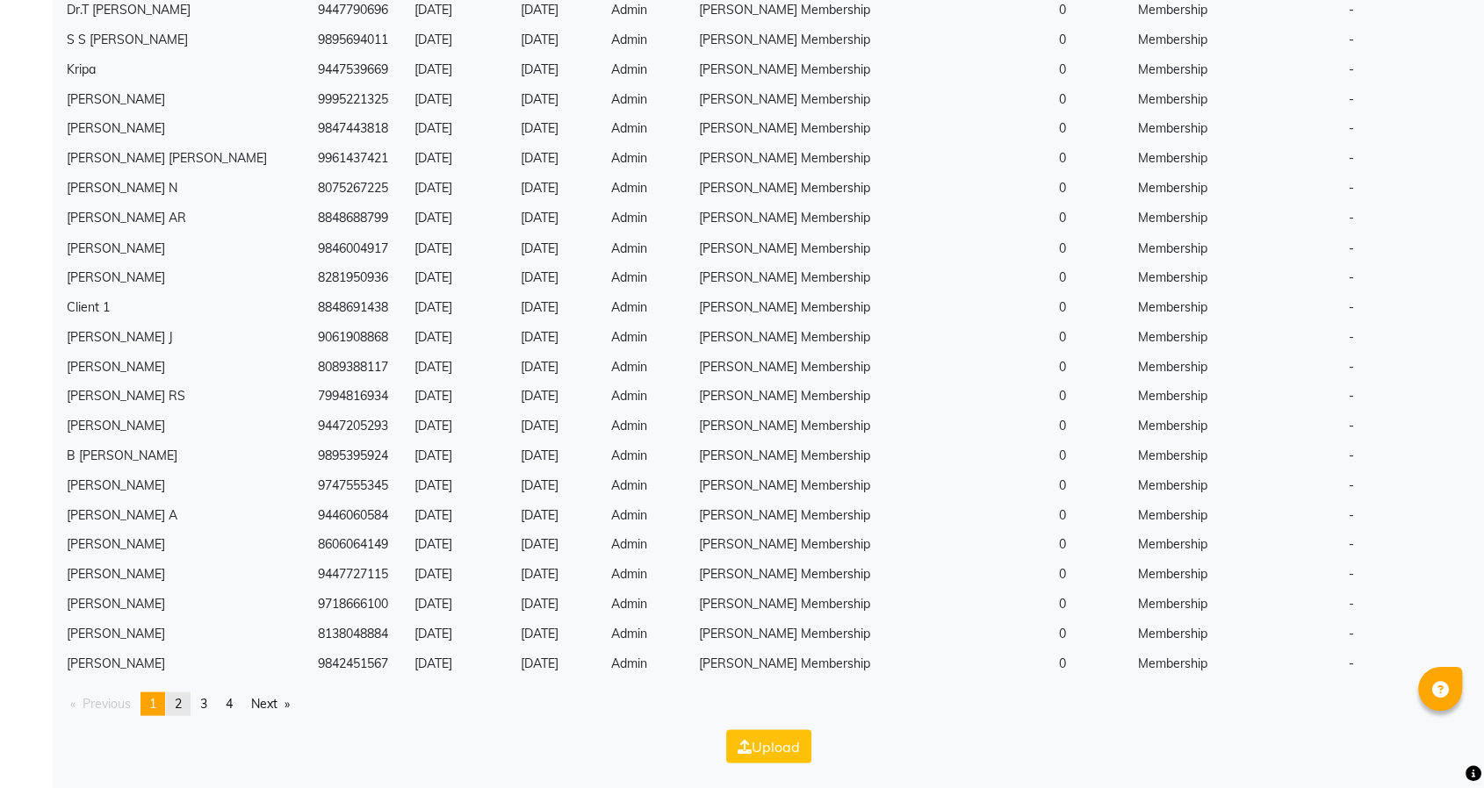
click at [190, 699] on link "page 2" at bounding box center [178, 704] width 25 height 24
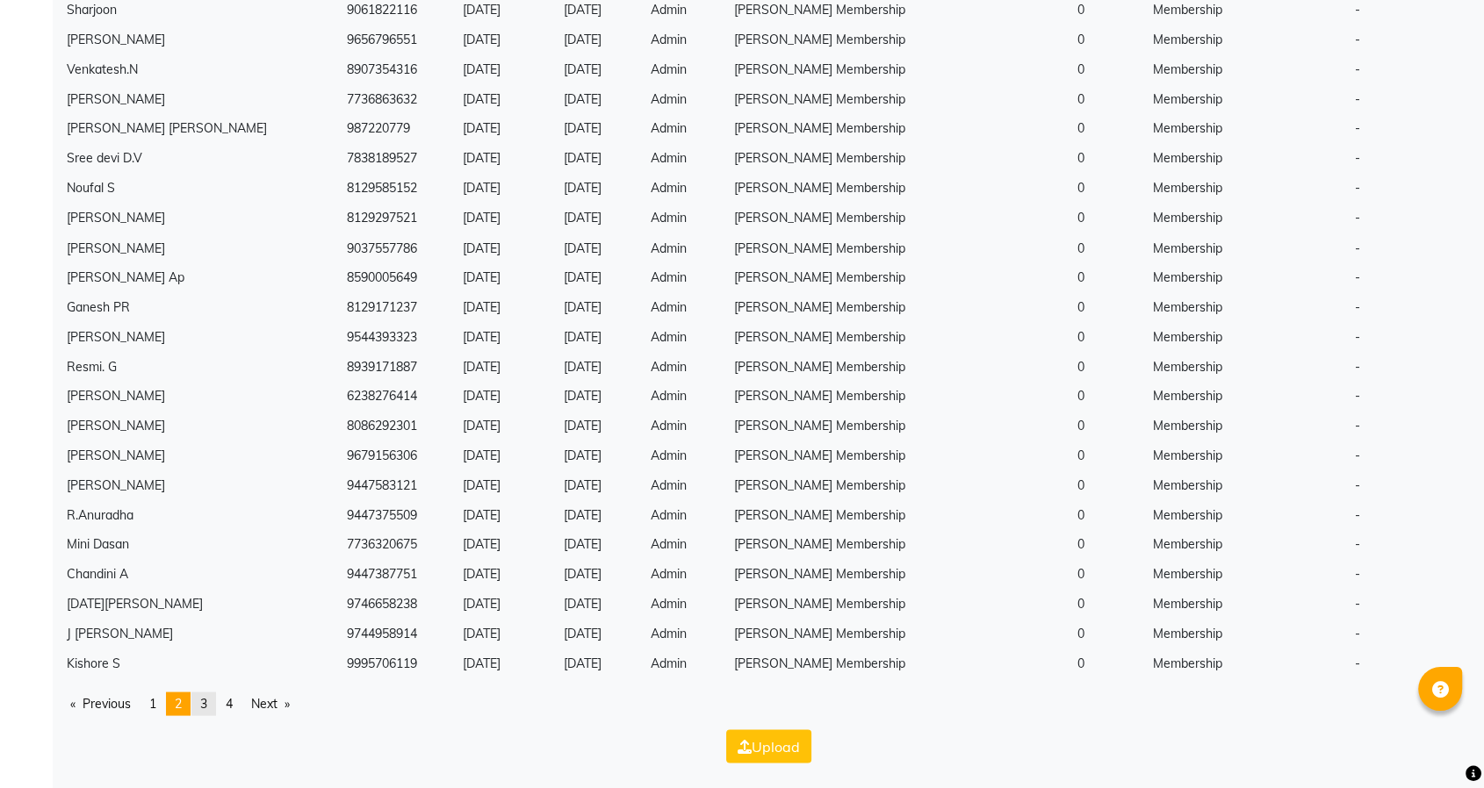
click at [207, 700] on span "3" at bounding box center [203, 703] width 7 height 16
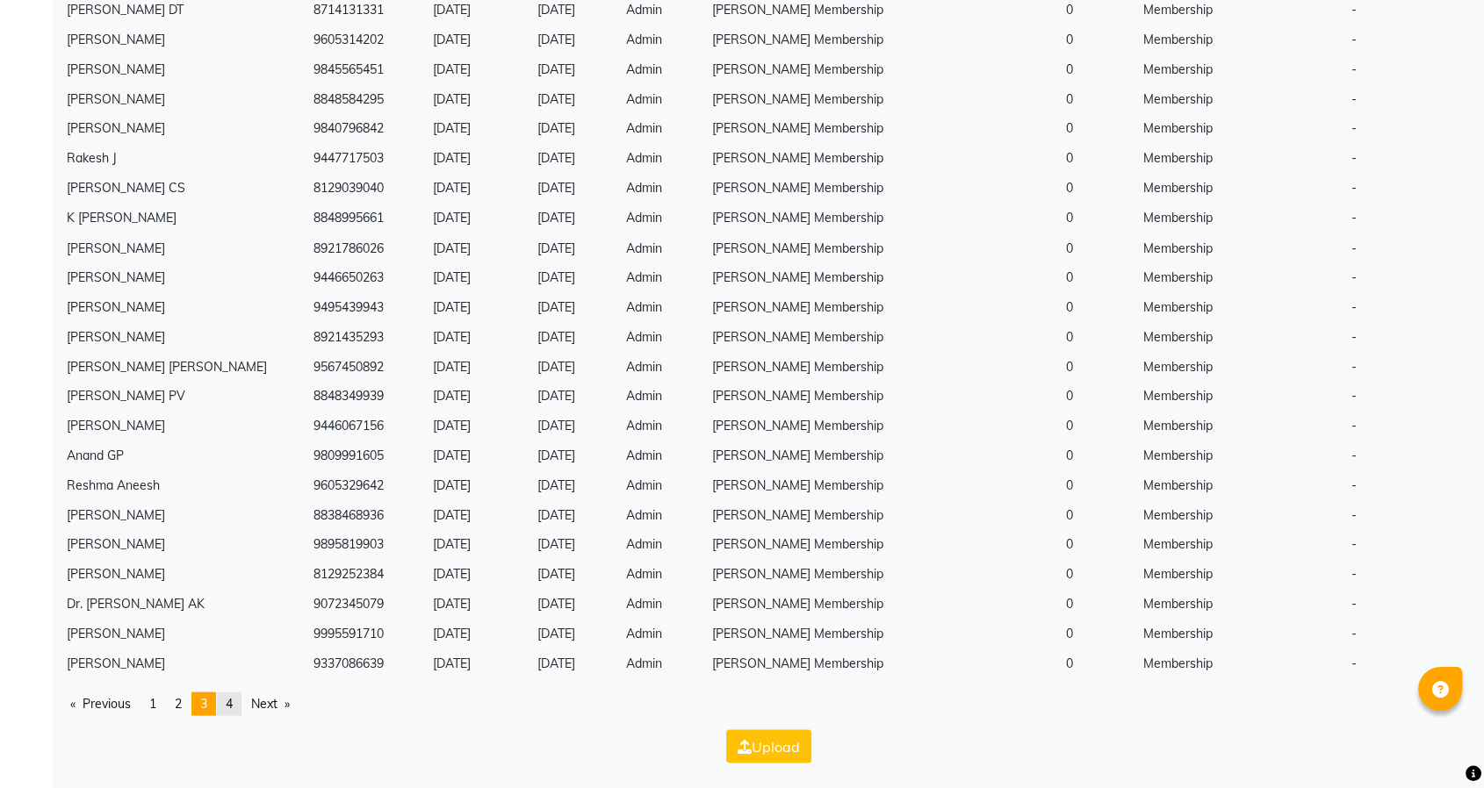
click at [238, 701] on link "page 4" at bounding box center [229, 704] width 25 height 24
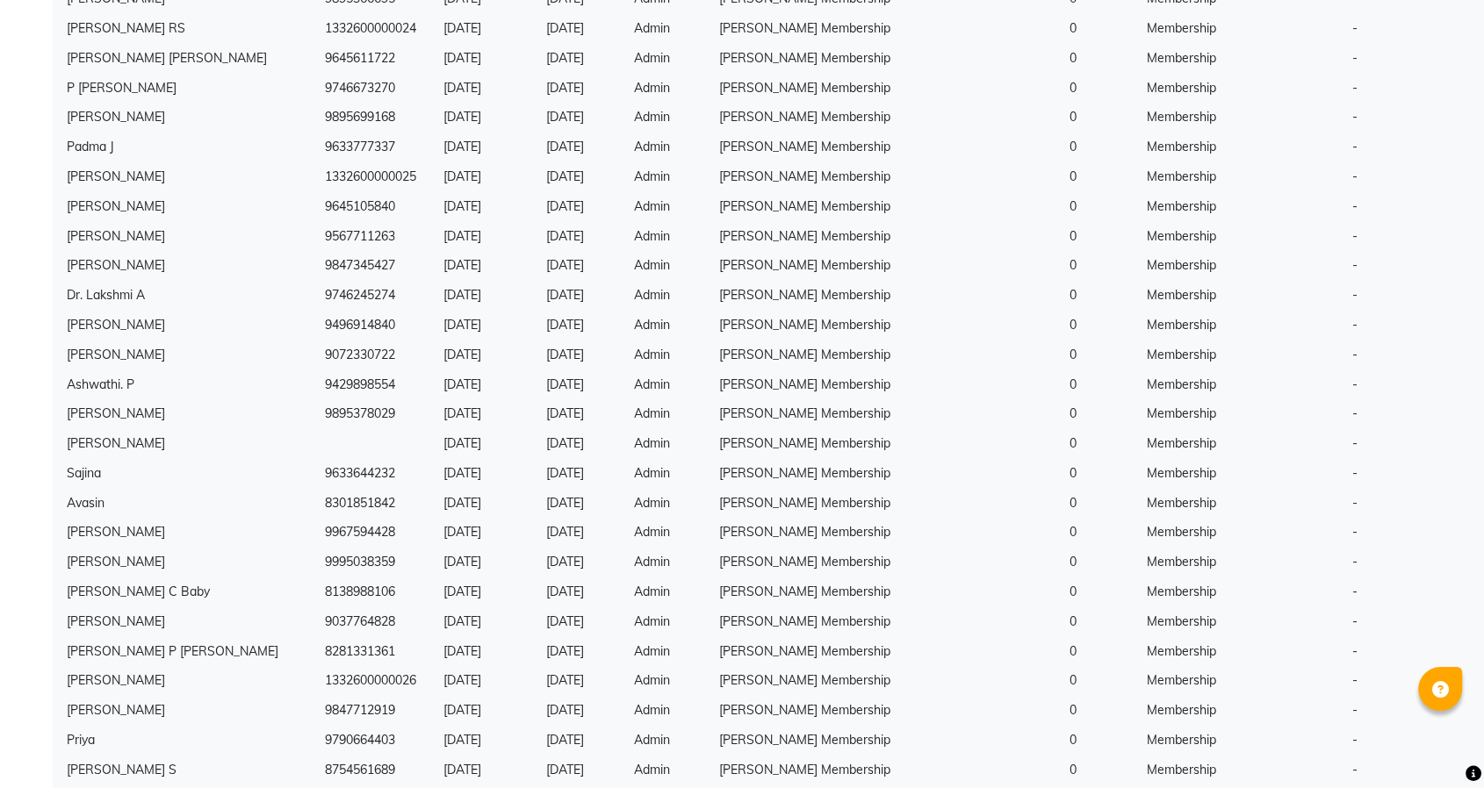
scroll to position [1484, 0]
drag, startPoint x: 363, startPoint y: 681, endPoint x: 258, endPoint y: 686, distance: 105.5
click at [319, 686] on td "1332600000026" at bounding box center [378, 682] width 119 height 30
copy td "1332600000026"
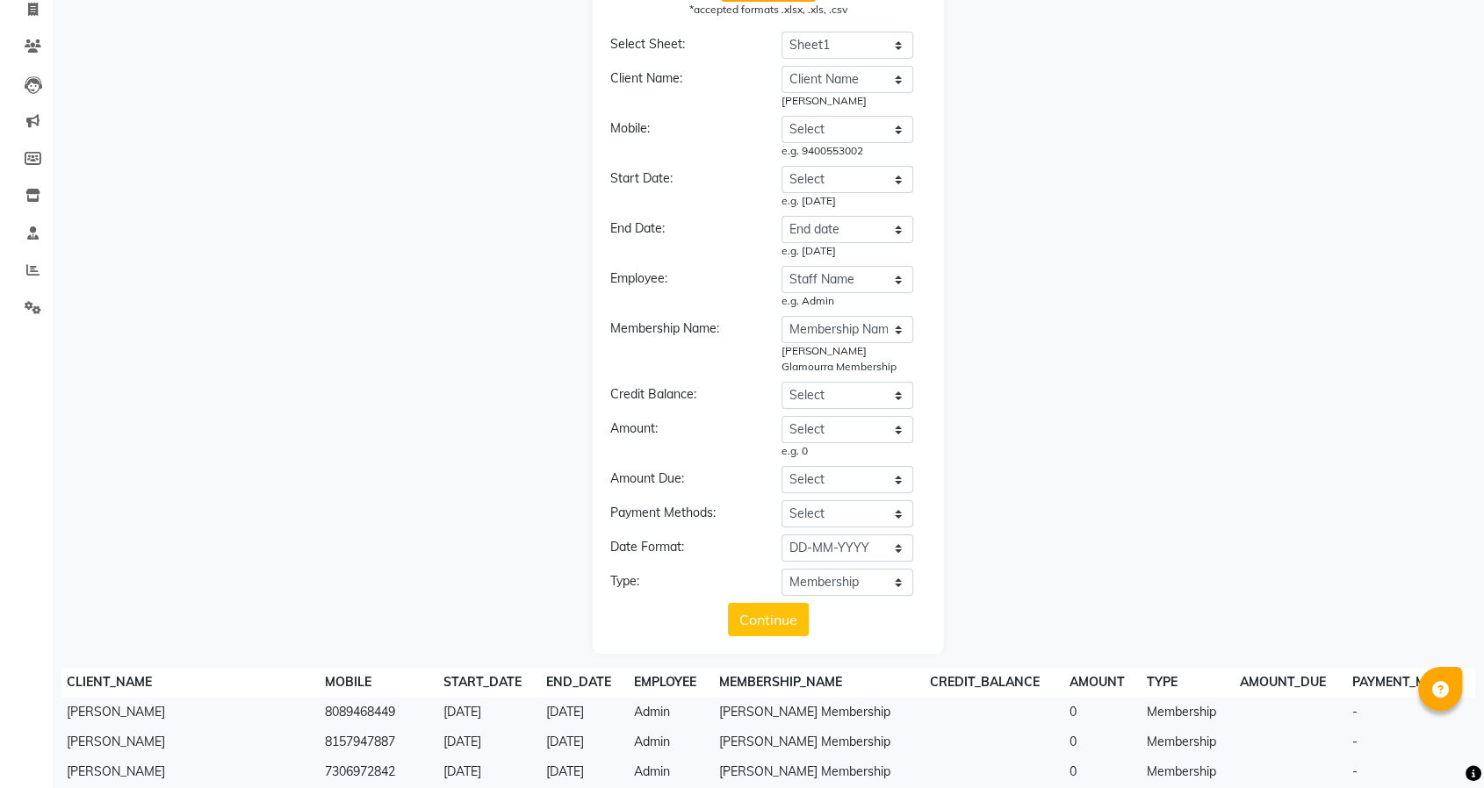
scroll to position [0, 0]
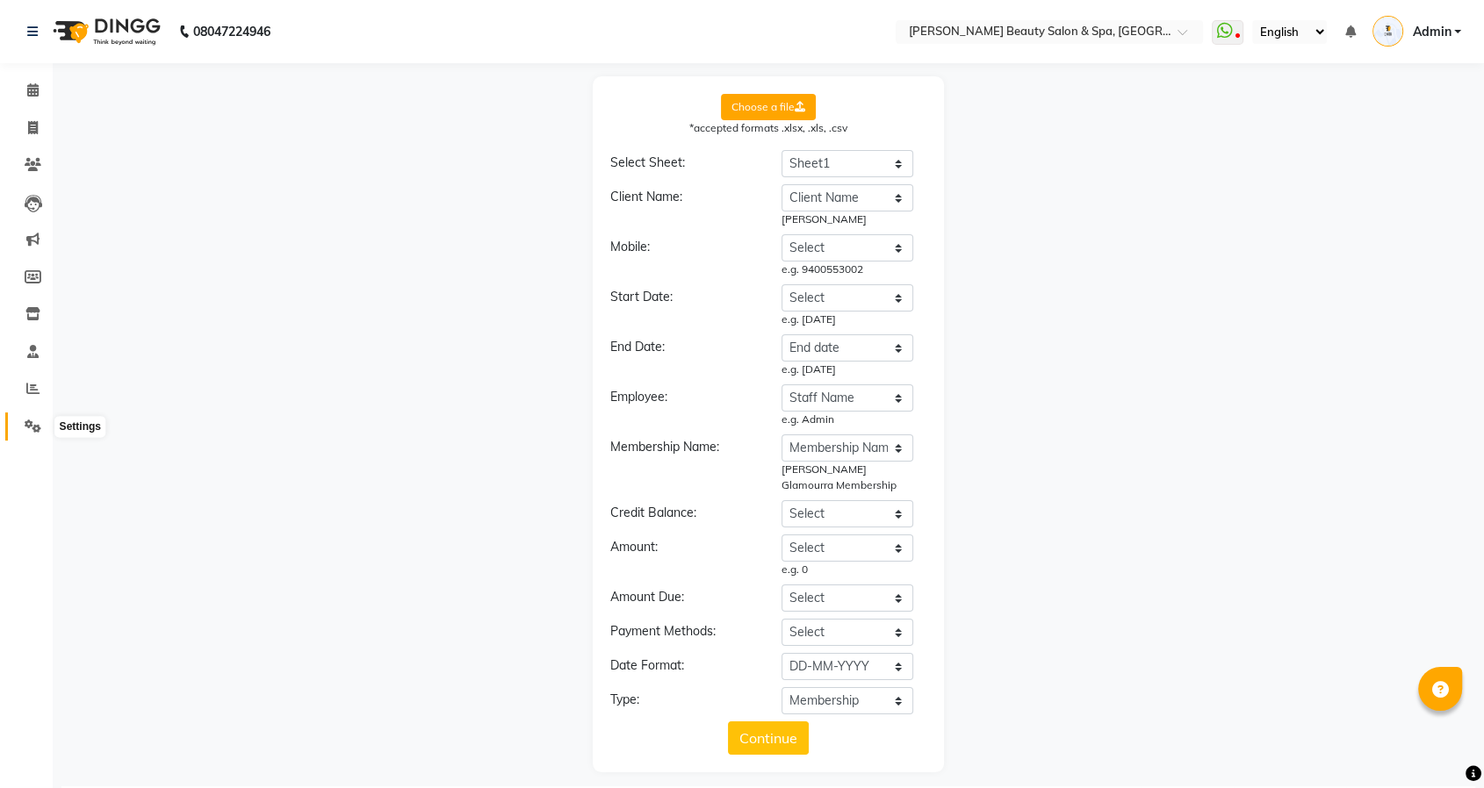
click at [25, 429] on icon at bounding box center [33, 426] width 17 height 13
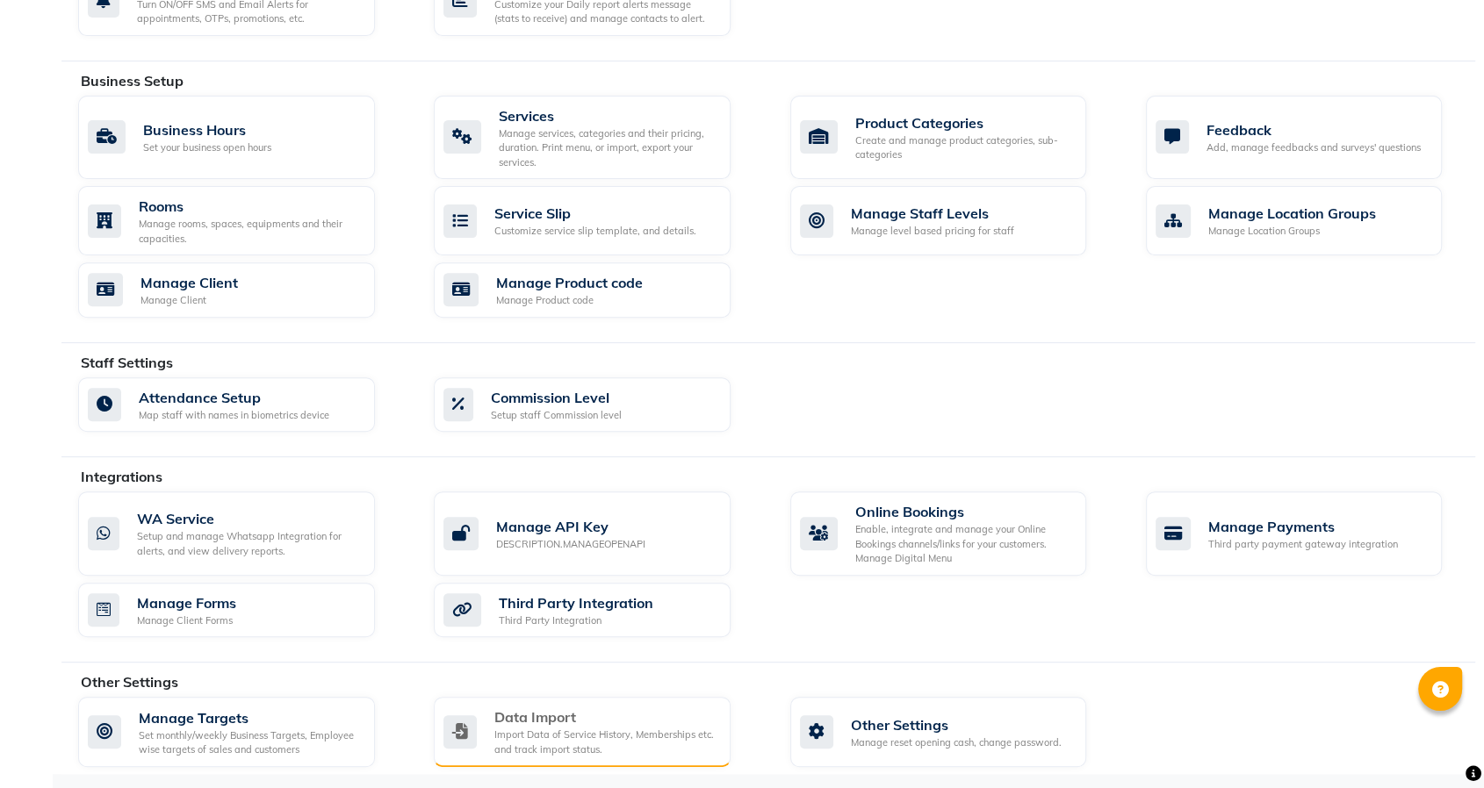
scroll to position [574, 0]
click at [557, 738] on div "Import Data of Service History, Memberships etc. and track import status." at bounding box center [605, 741] width 222 height 29
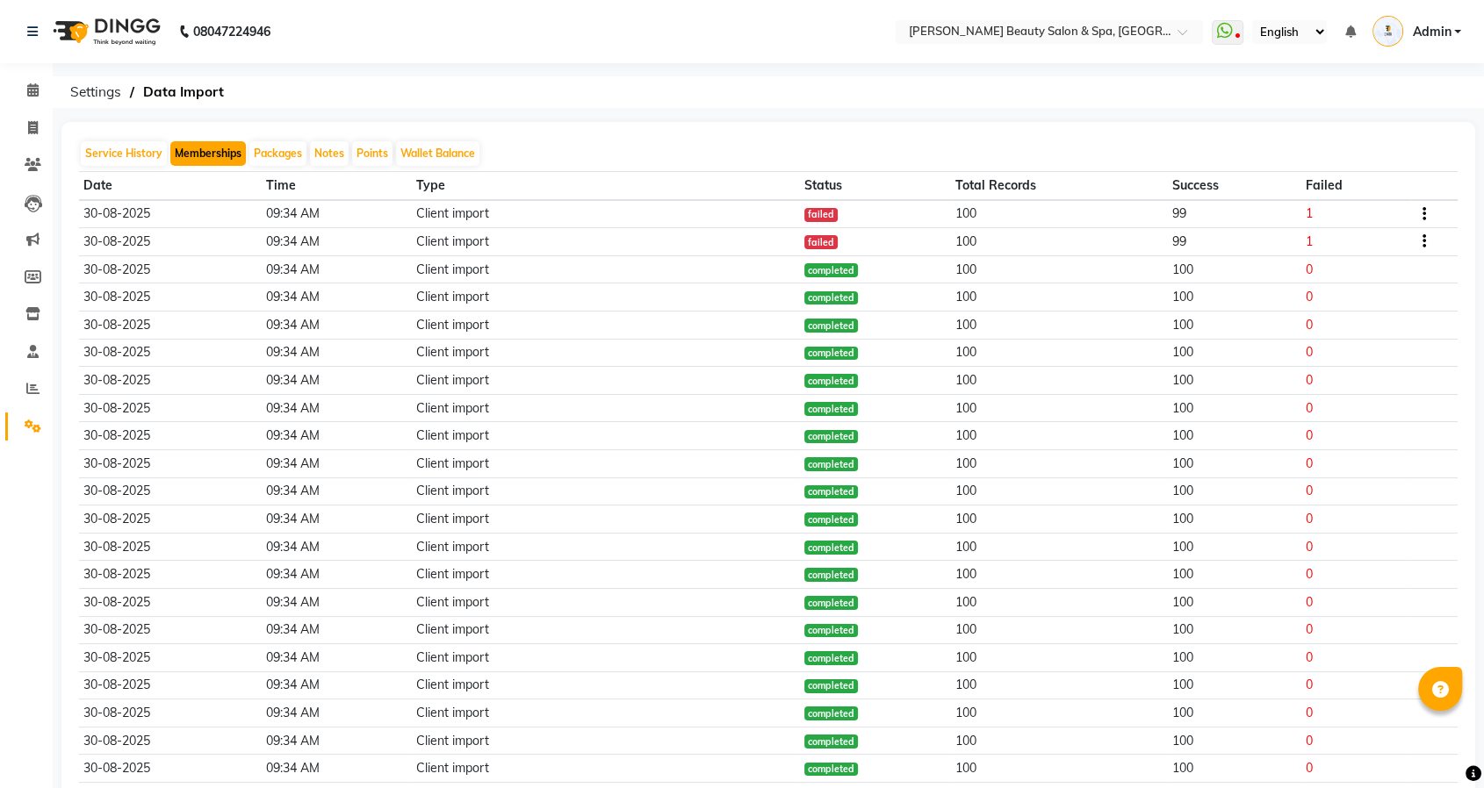
click at [211, 155] on button "Memberships" at bounding box center [207, 153] width 75 height 25
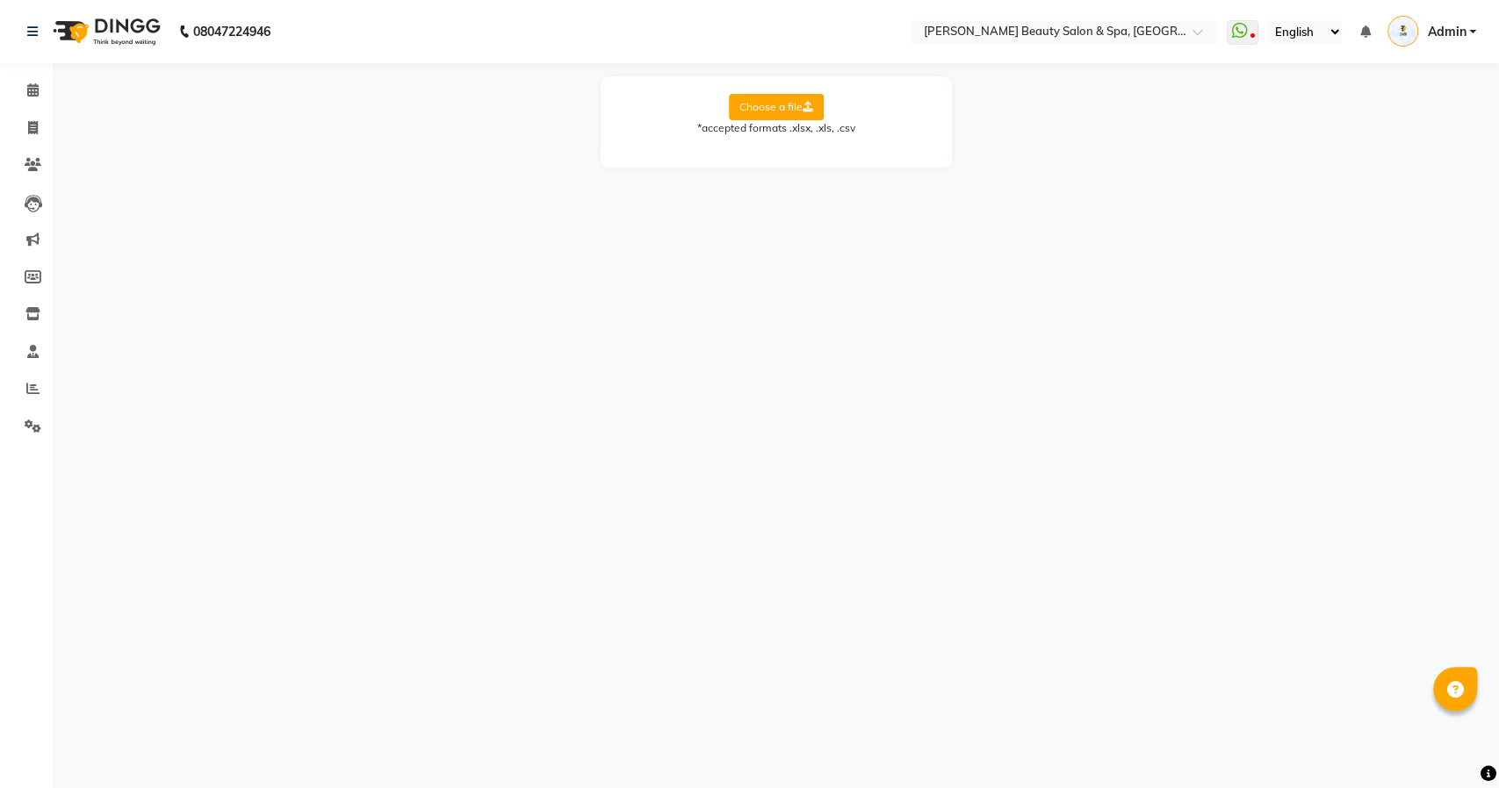
click at [801, 108] on label "Choose a file" at bounding box center [776, 107] width 95 height 26
click at [0, 0] on input "Choose a file" at bounding box center [0, 0] width 0 height 0
click at [870, 166] on select "Select Sheet Sheet1" at bounding box center [855, 163] width 132 height 27
select select "Sheet1"
click at [789, 150] on select "Select Sheet Sheet1" at bounding box center [855, 163] width 132 height 27
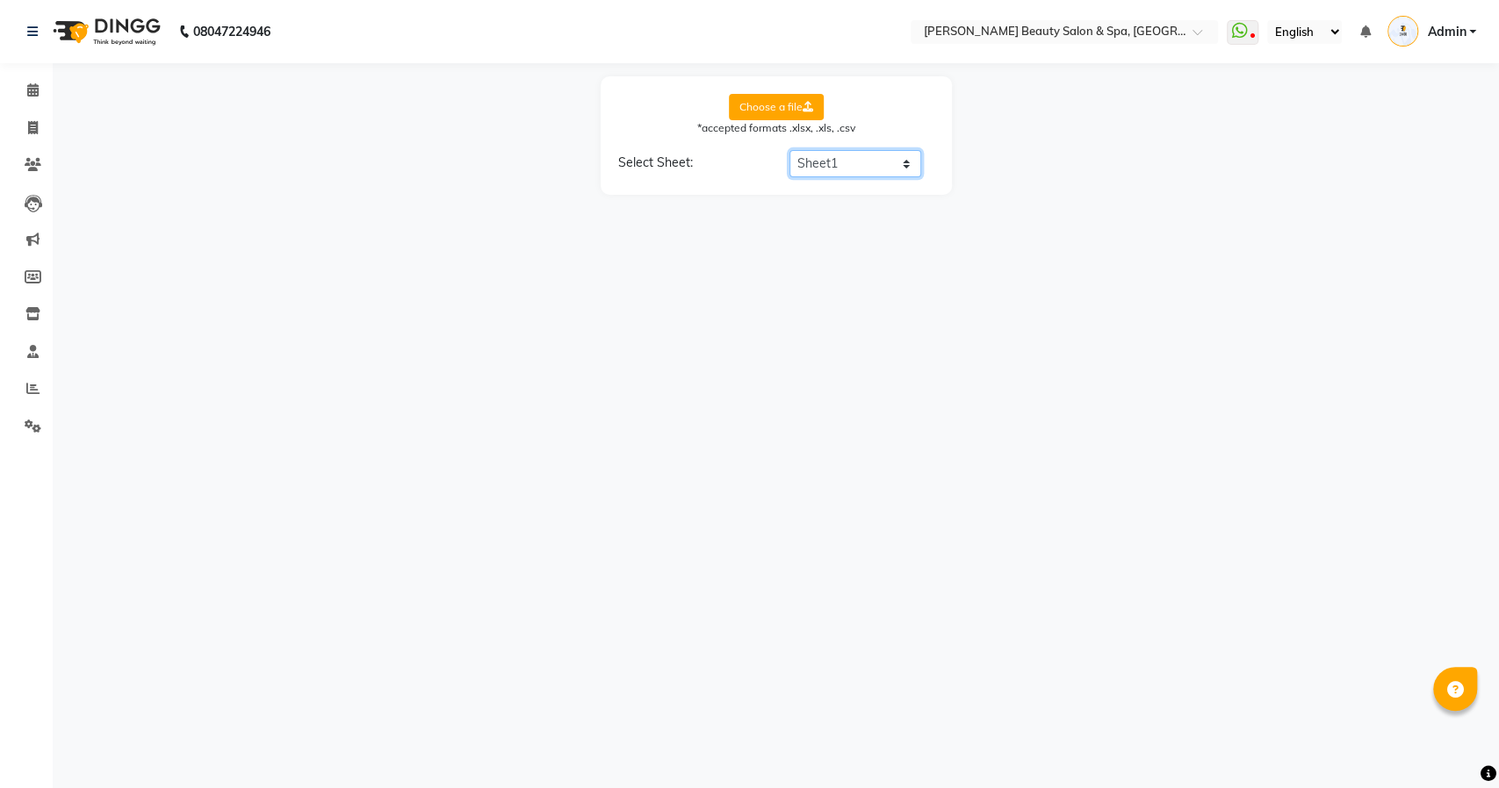
select select "Client Name"
select select "End date"
select select "Staff Name"
select select "Membership Name"
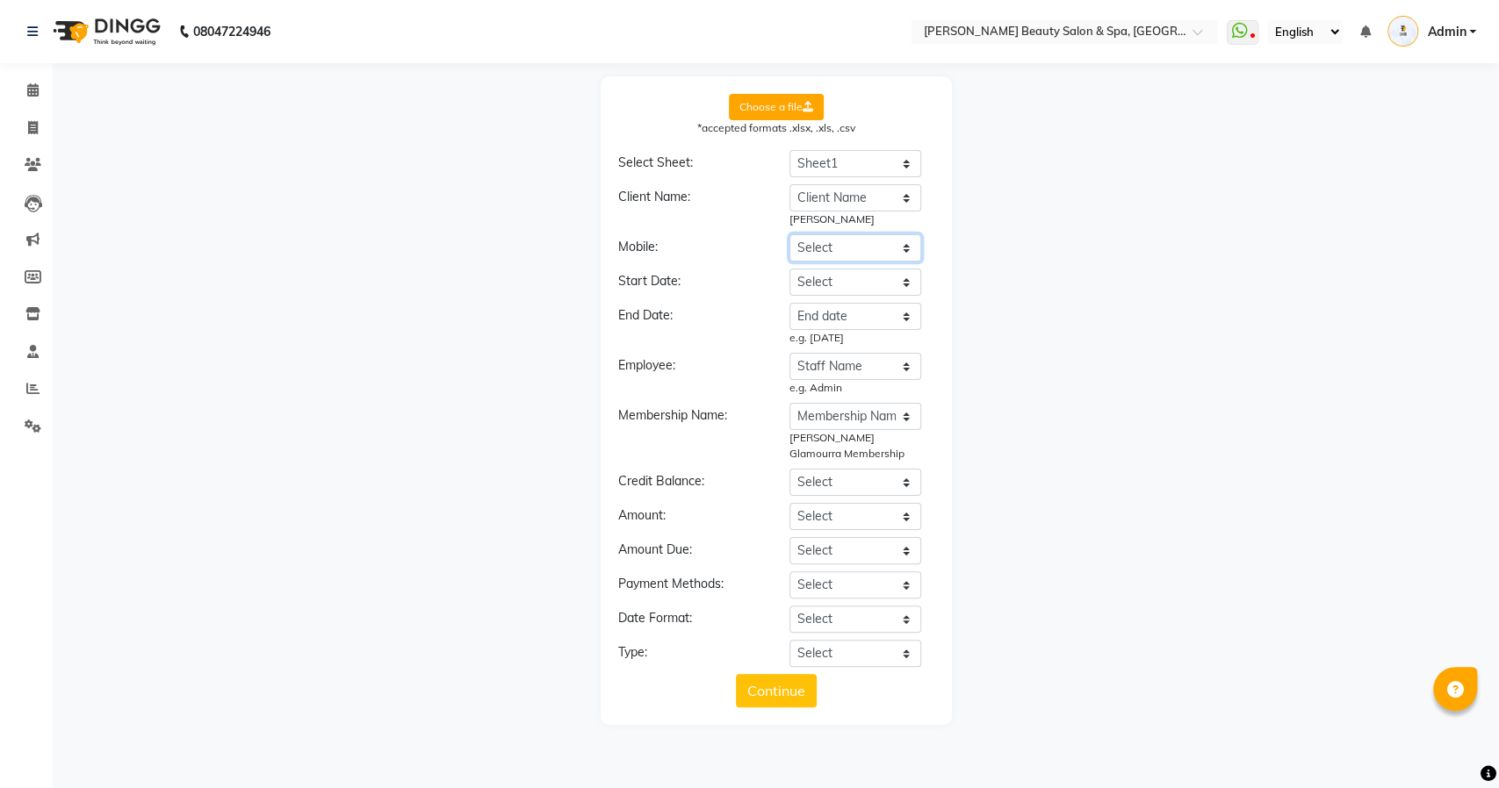
click at [838, 249] on select "Select Client Name Client Number Membership Name Price paid Start Date / Sell D…" at bounding box center [855, 247] width 132 height 27
select select "Client Name"
click at [789, 234] on select "Select Client Name Client Number Membership Name Price paid Start Date / Sell D…" at bounding box center [855, 247] width 132 height 27
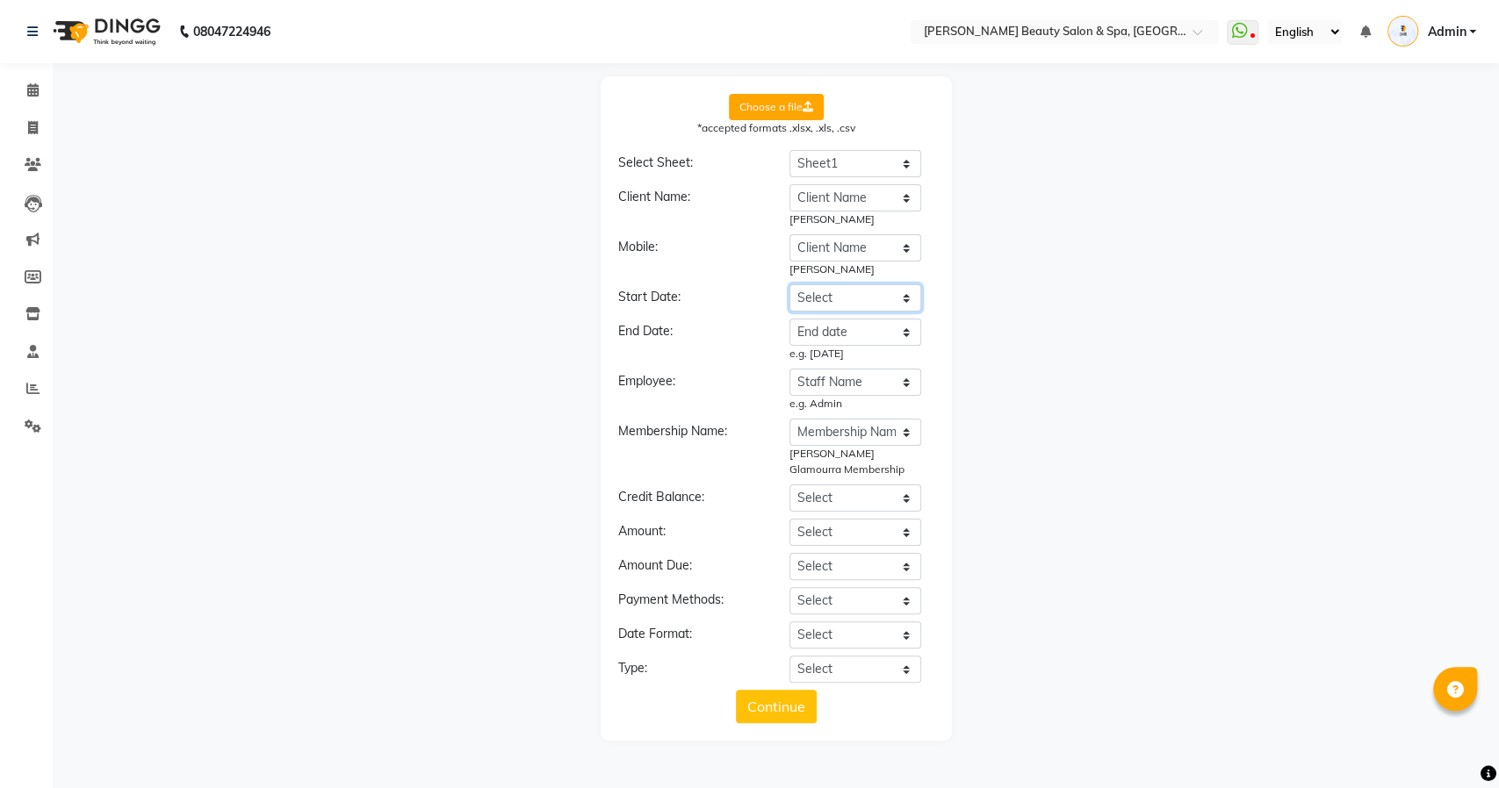
drag, startPoint x: 832, startPoint y: 293, endPoint x: 832, endPoint y: 308, distance: 14.9
click at [832, 293] on select "Select Client Name Client Number Membership Name Price paid Start Date / Sell D…" at bounding box center [855, 297] width 132 height 27
select select "Start Date / Sell Date"
click at [789, 284] on select "Select Client Name Client Number Membership Name Price paid Start Date / Sell D…" at bounding box center [855, 297] width 132 height 27
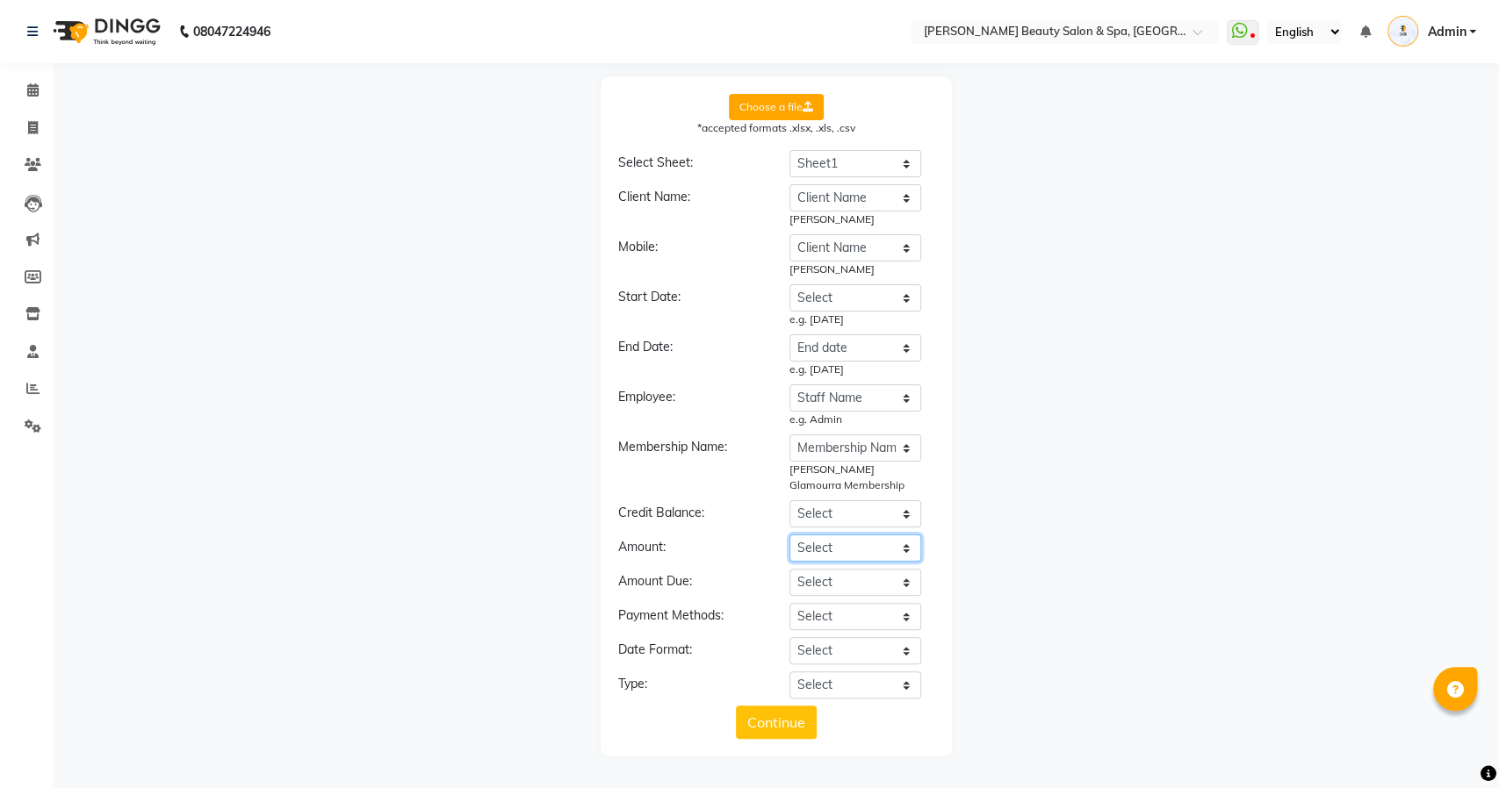
click at [836, 550] on select "Select Client Name Client Number Membership Name Price paid Start Date / Sell D…" at bounding box center [855, 548] width 132 height 27
select select "Price paid"
click at [789, 535] on select "Select Client Name Client Number Membership Name Price paid Start Date / Sell D…" at bounding box center [855, 548] width 132 height 27
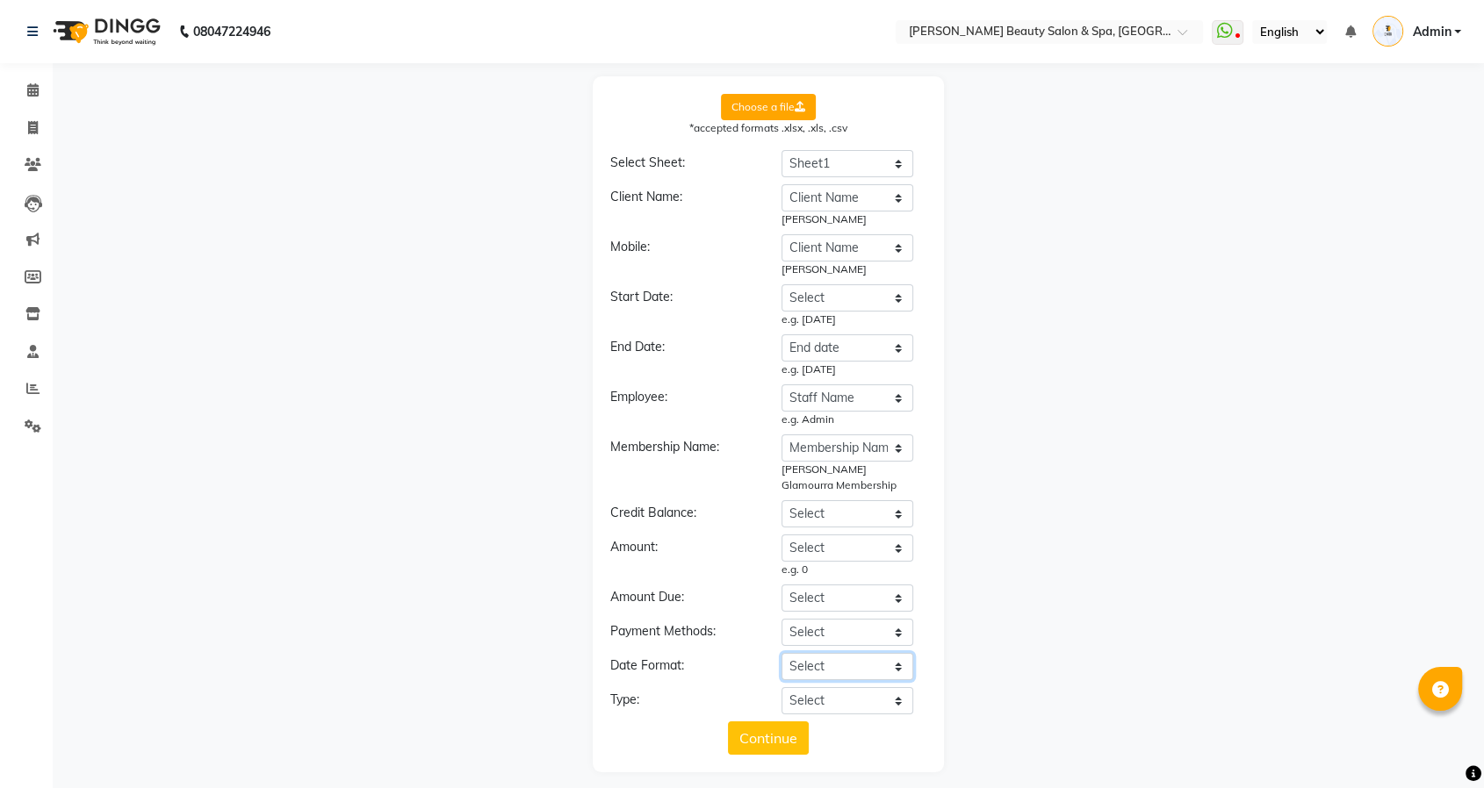
click at [839, 665] on select "Select YYYY-MM-DD MM-DD-YYYY DD-MM-YYYY MMMM Do, YYYY M/D/YYYY D/M/YYYY MMM Do …" at bounding box center [847, 666] width 132 height 27
select select "DD-MM-YYYY"
click at [781, 653] on select "Select YYYY-MM-DD MM-DD-YYYY DD-MM-YYYY MMMM Do, YYYY M/D/YYYY D/M/YYYY MMM Do …" at bounding box center [847, 666] width 132 height 27
click at [832, 694] on select "Select Membership Membership + Prepaid Membership + Package Prepaid Package" at bounding box center [847, 700] width 132 height 27
select select "Membership"
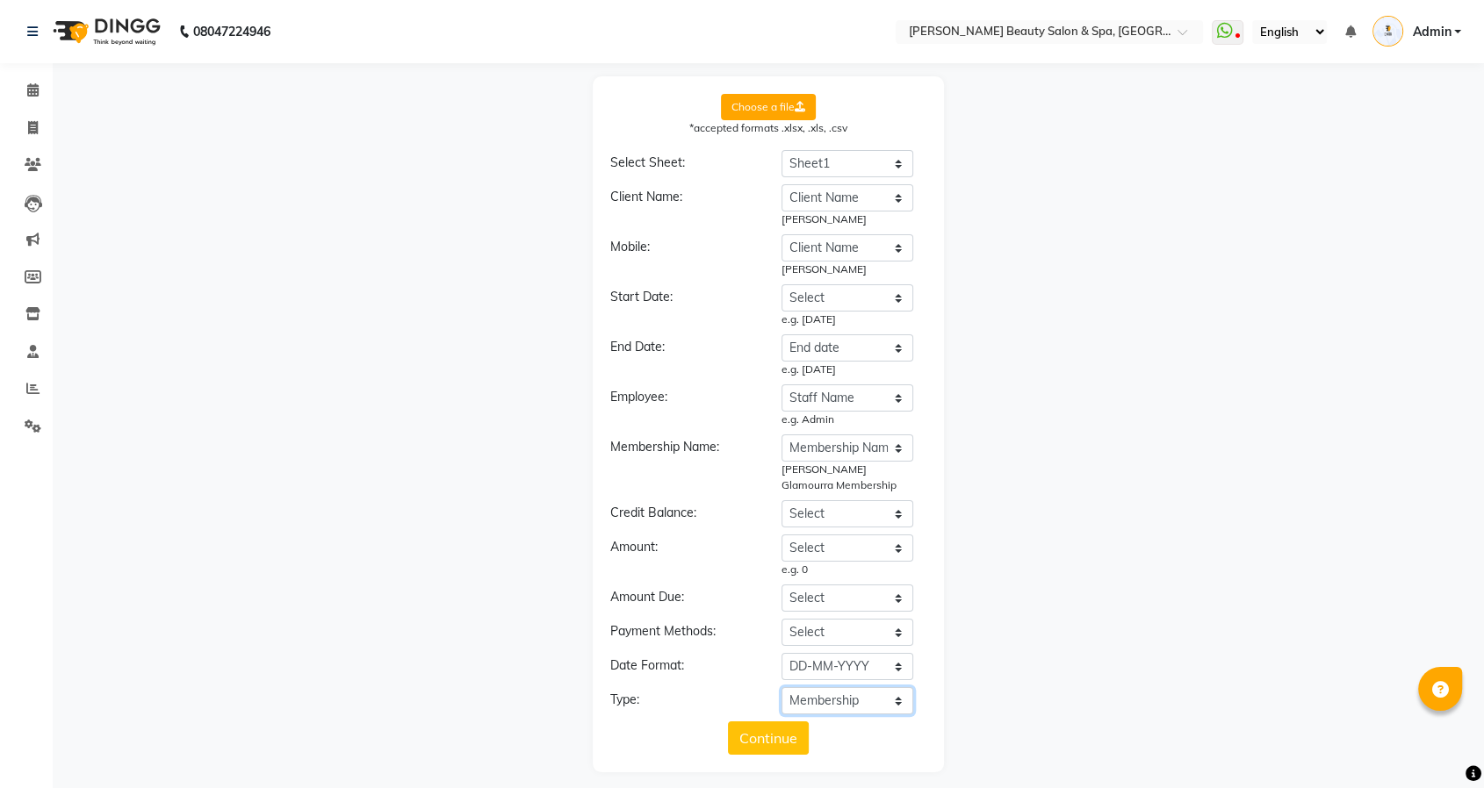
click at [781, 687] on select "Select Membership Membership + Prepaid Membership + Package Prepaid Package" at bounding box center [847, 700] width 132 height 27
click at [762, 730] on button "Continue" at bounding box center [768, 738] width 81 height 33
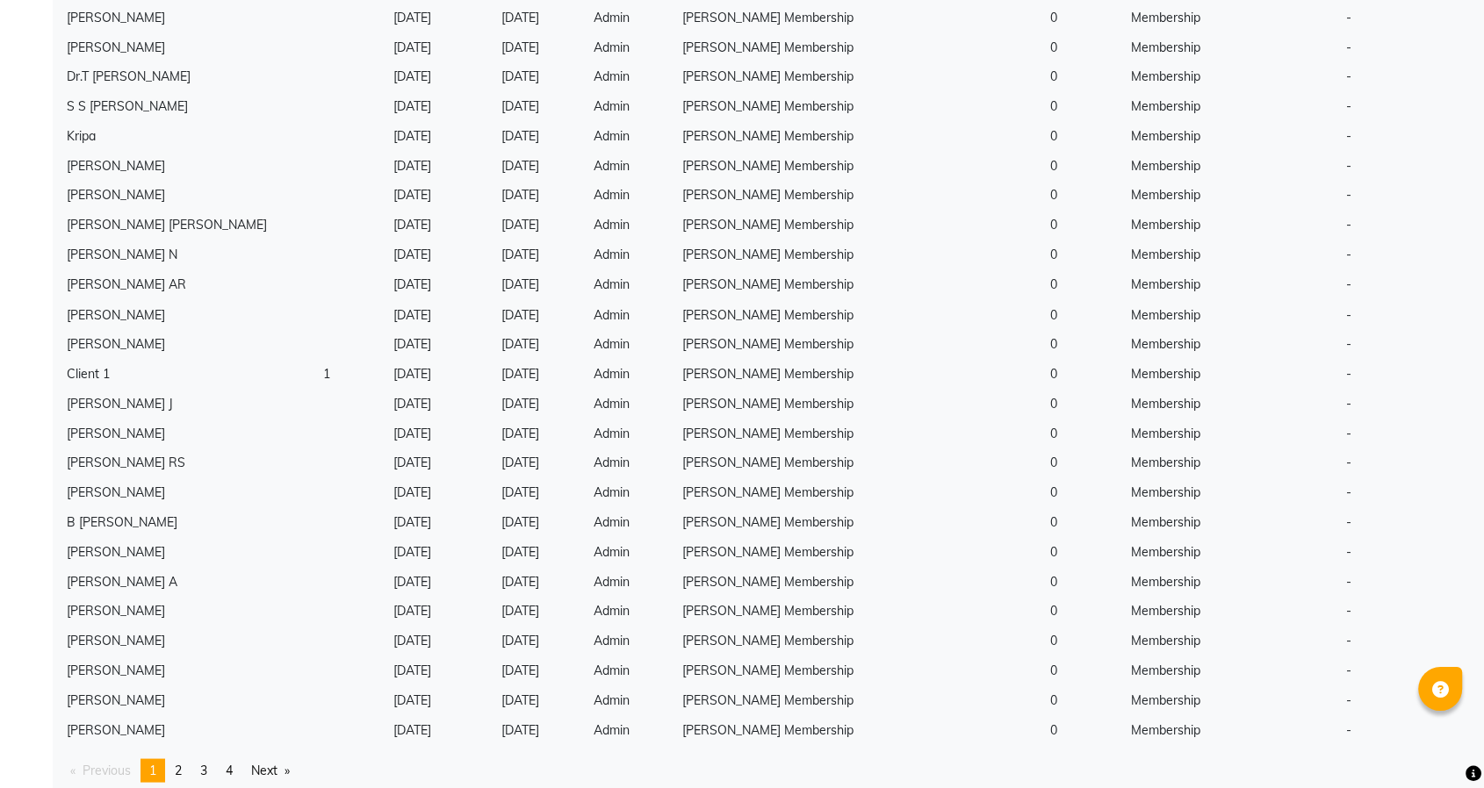
scroll to position [3104, 0]
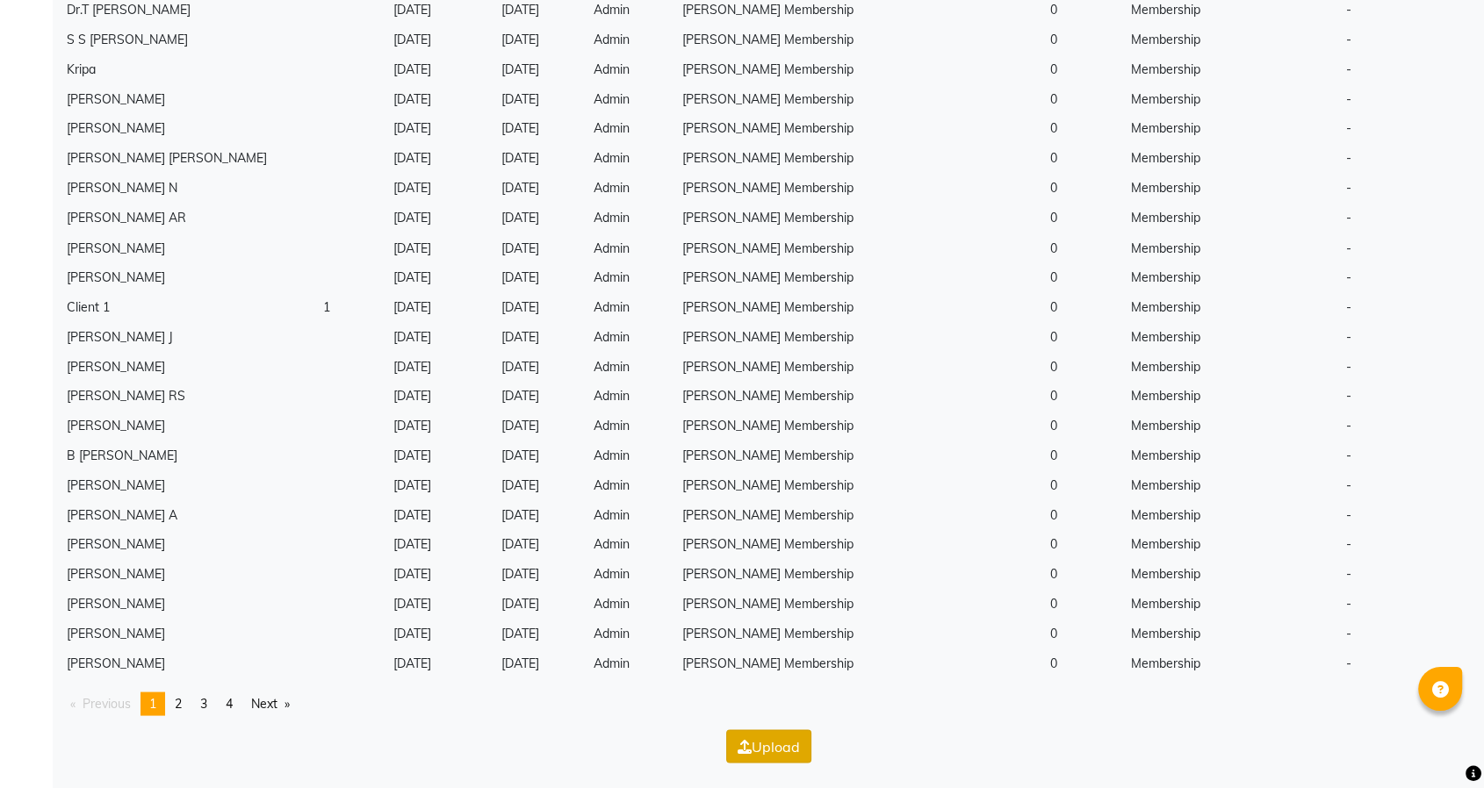
click at [788, 743] on button "Upload" at bounding box center [768, 746] width 85 height 33
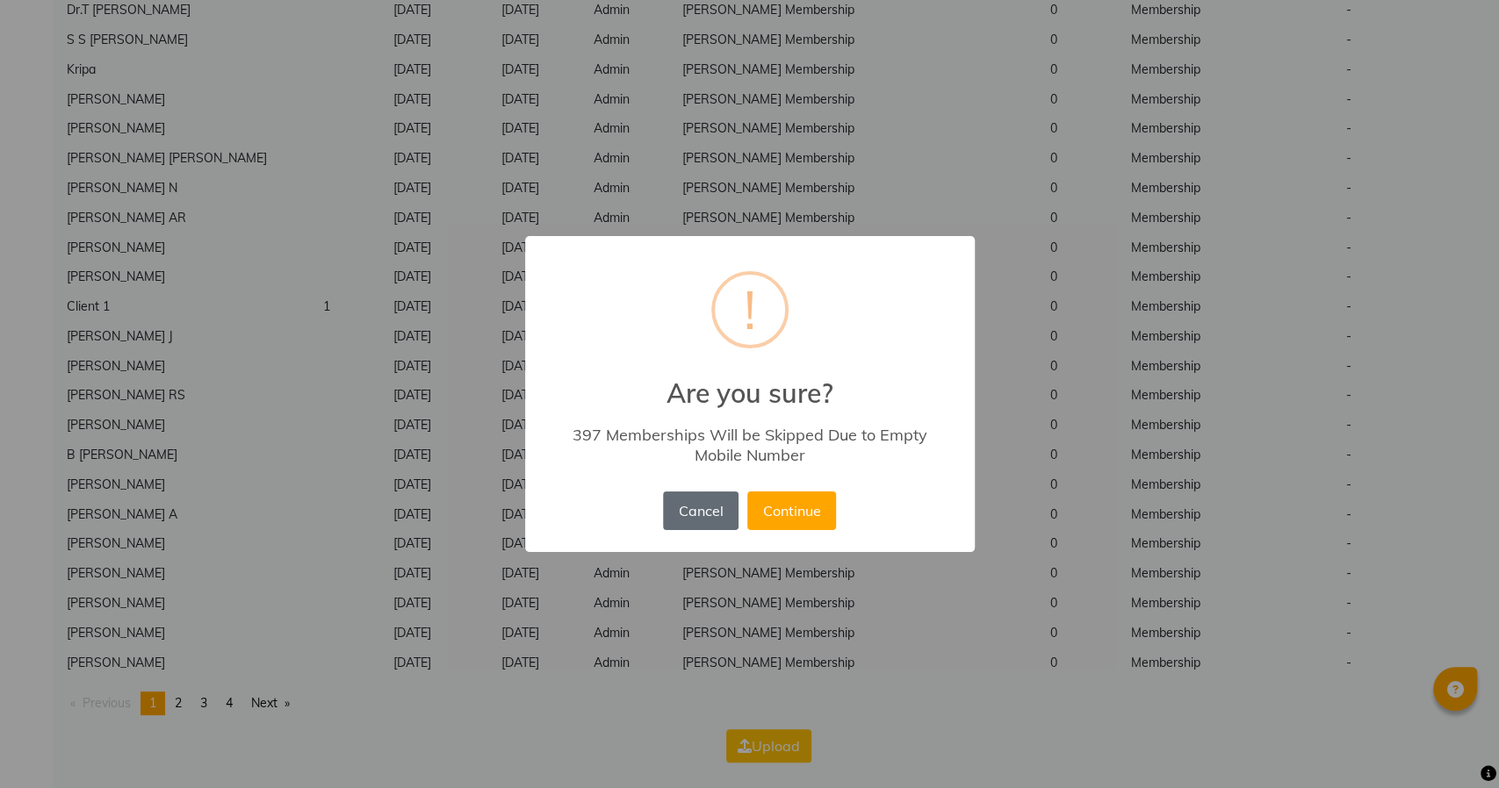
click at [692, 508] on button "Cancel" at bounding box center [700, 511] width 75 height 39
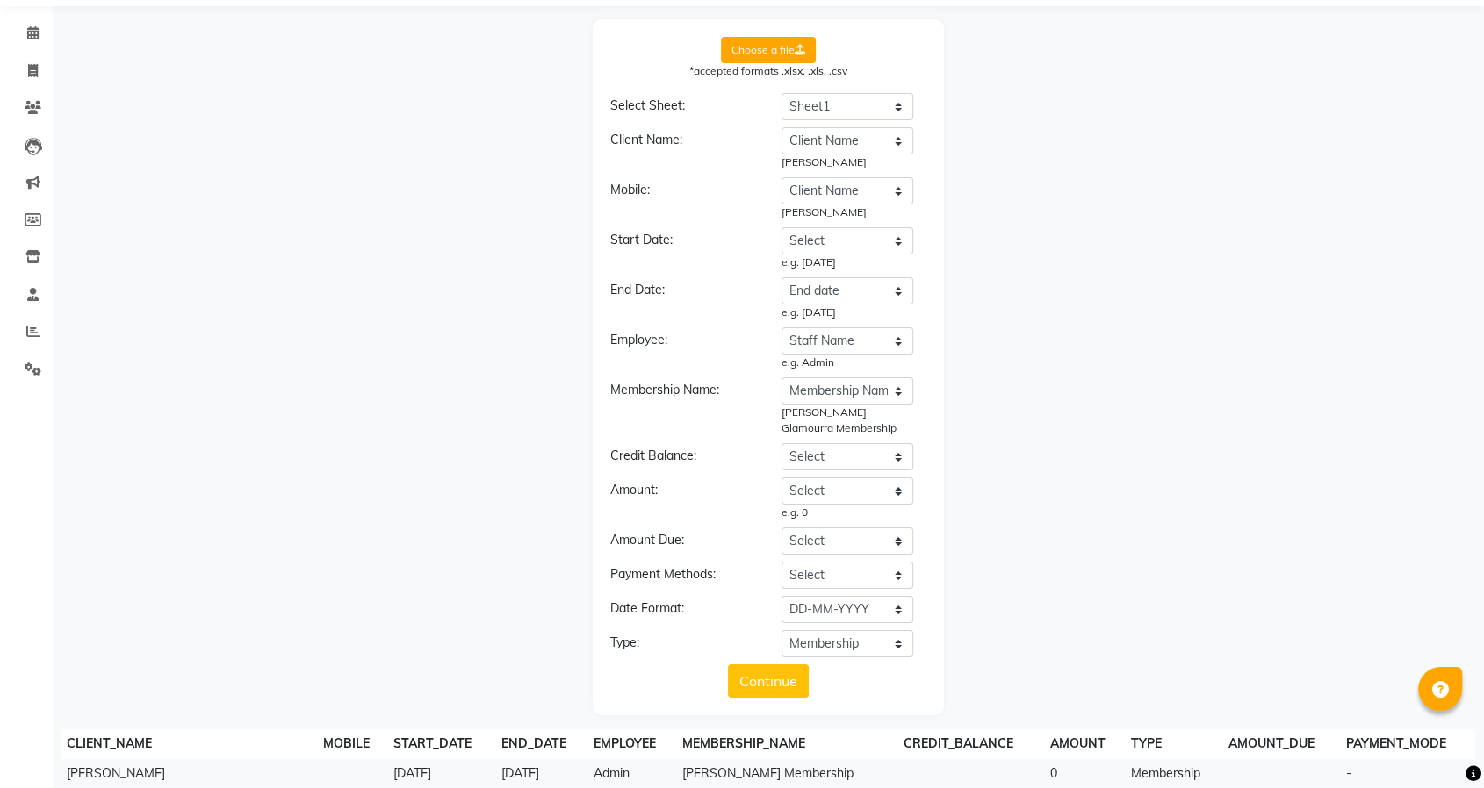
scroll to position [0, 0]
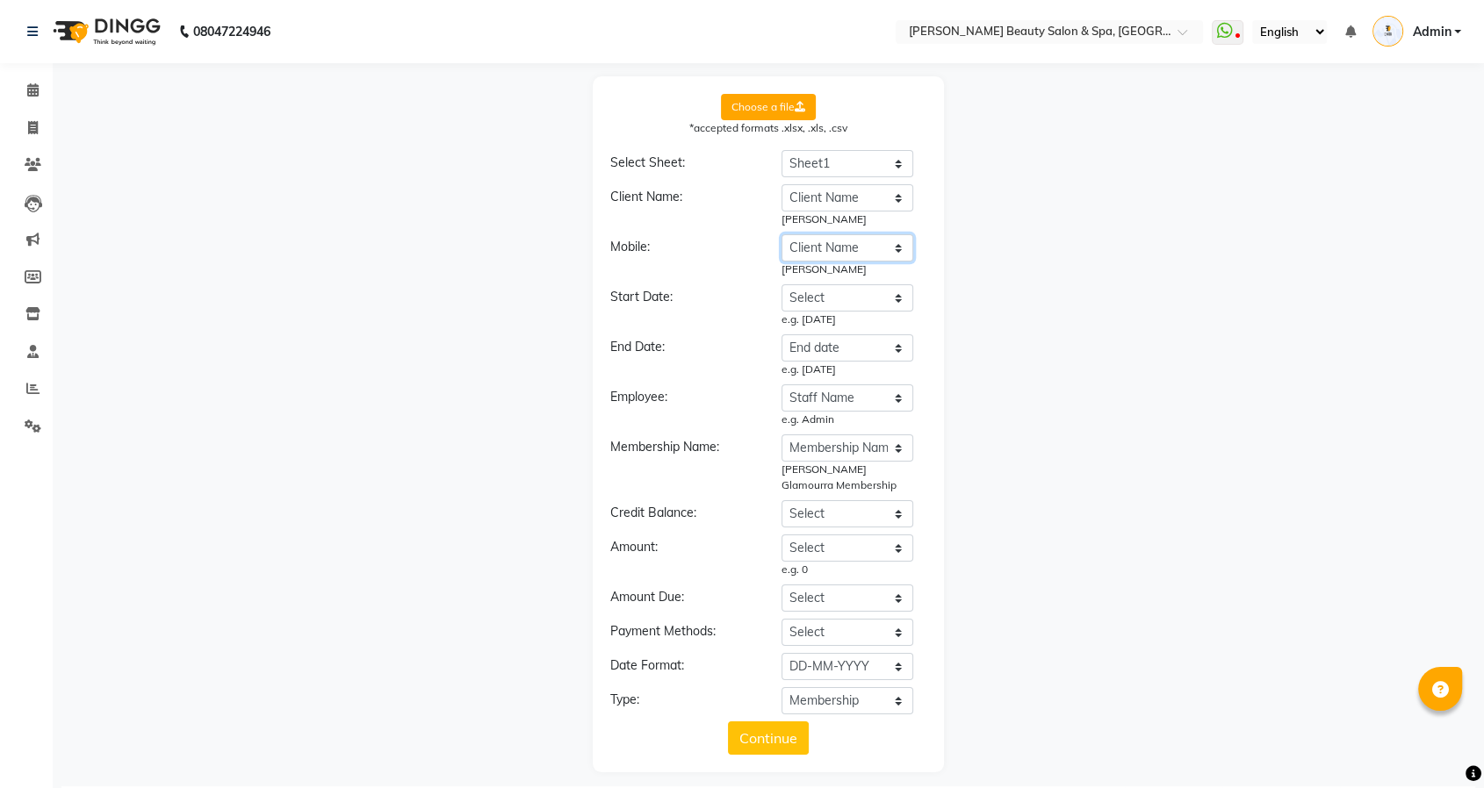
click at [845, 251] on select "Select Client Name Client Number Membership Name Price paid Start Date / Sell D…" at bounding box center [847, 247] width 132 height 27
select select "Client Number"
click at [781, 234] on select "Select Client Name Client Number Membership Name Price paid Start Date / Sell D…" at bounding box center [847, 247] width 132 height 27
click at [762, 734] on button "Continue" at bounding box center [768, 738] width 81 height 33
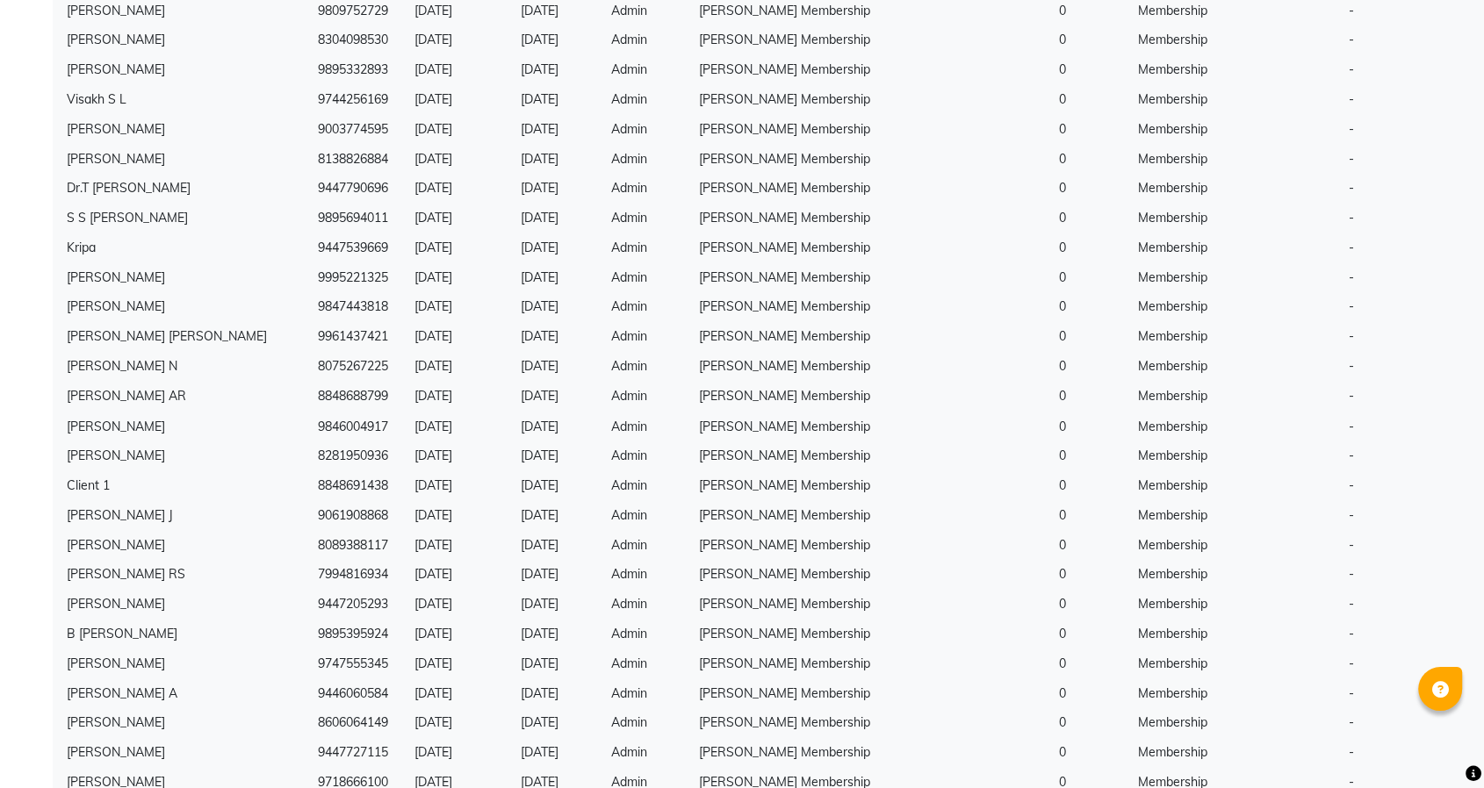
scroll to position [3104, 0]
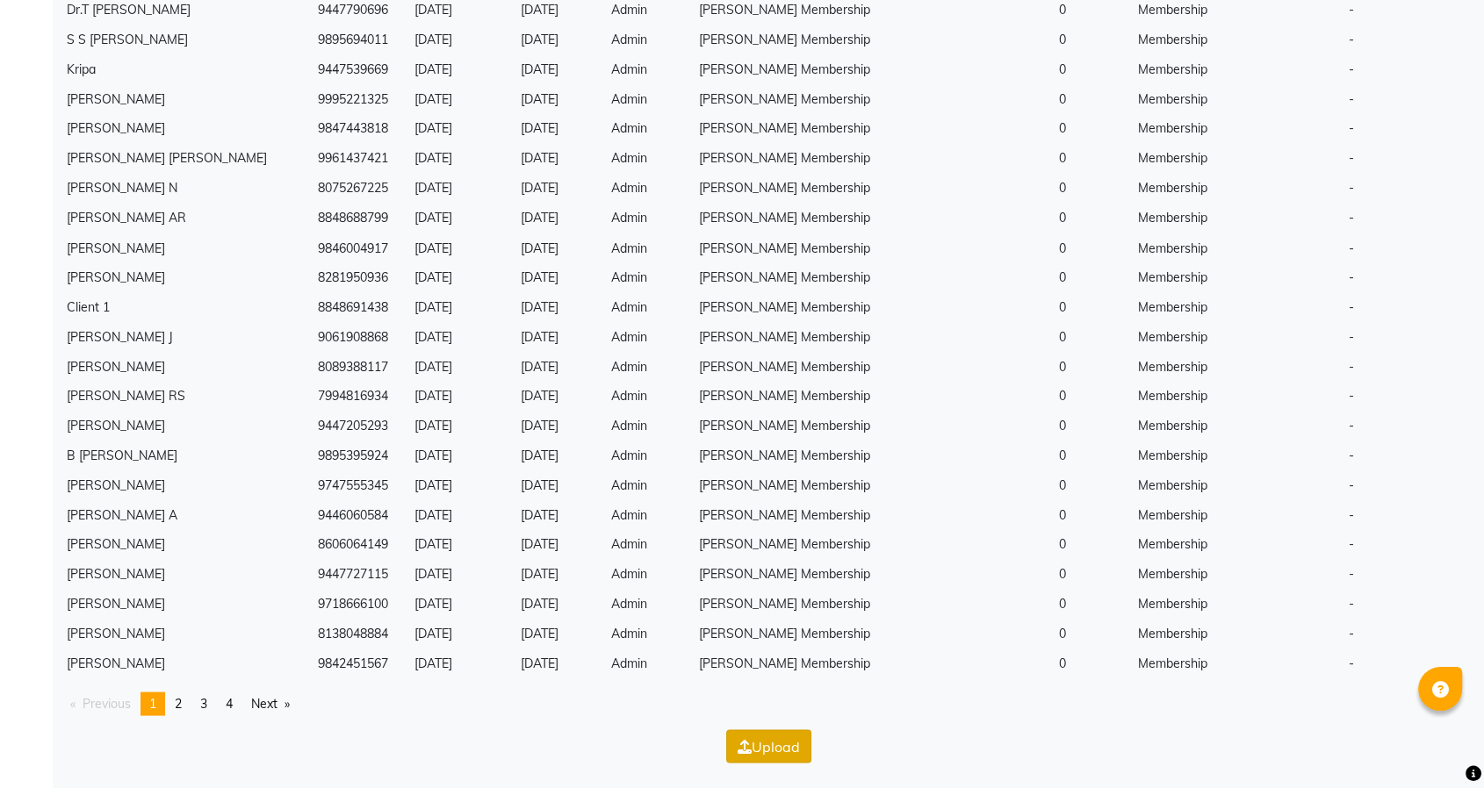
click at [765, 741] on button "Upload" at bounding box center [768, 746] width 85 height 33
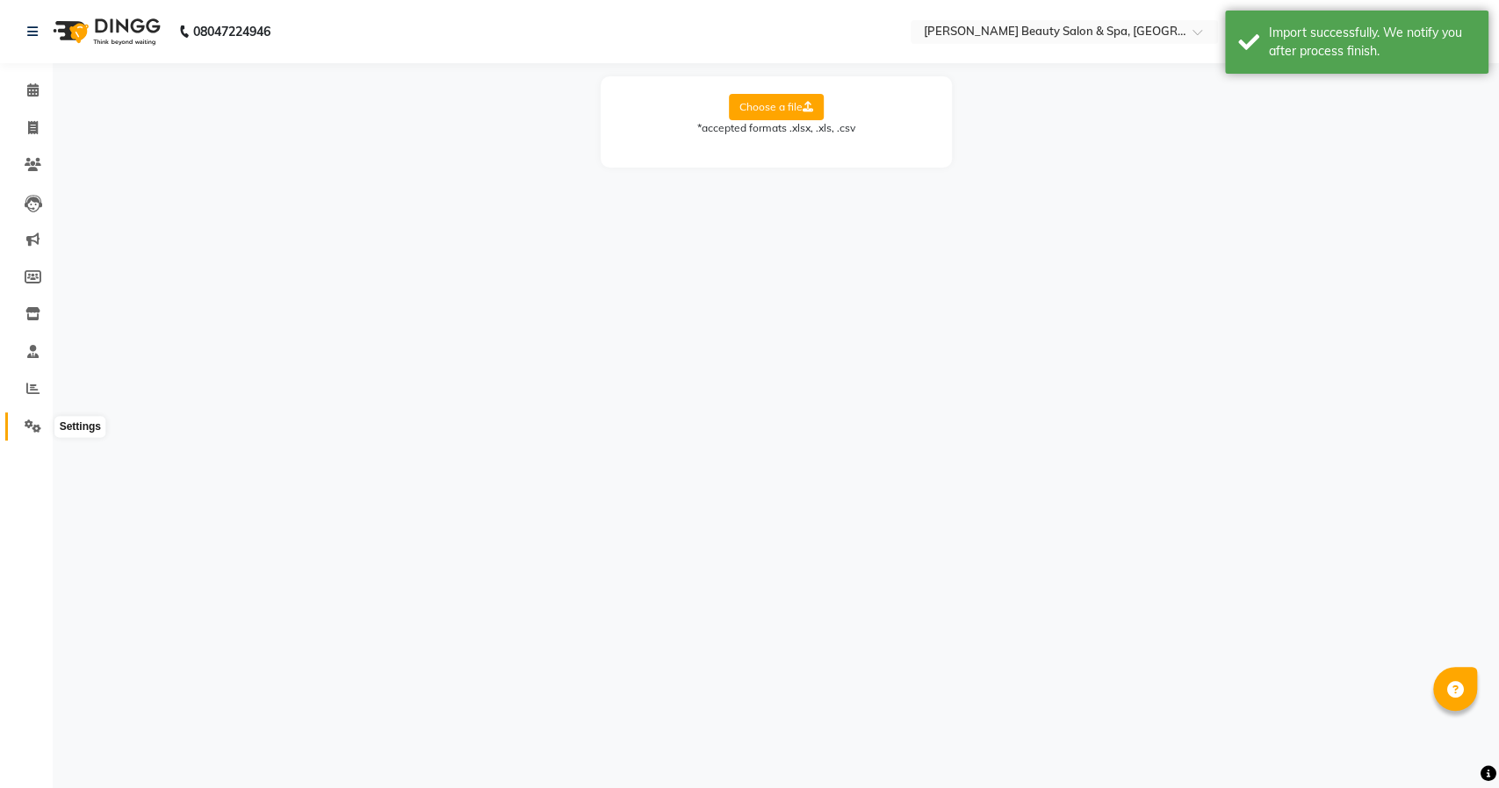
click at [25, 424] on icon at bounding box center [33, 426] width 17 height 13
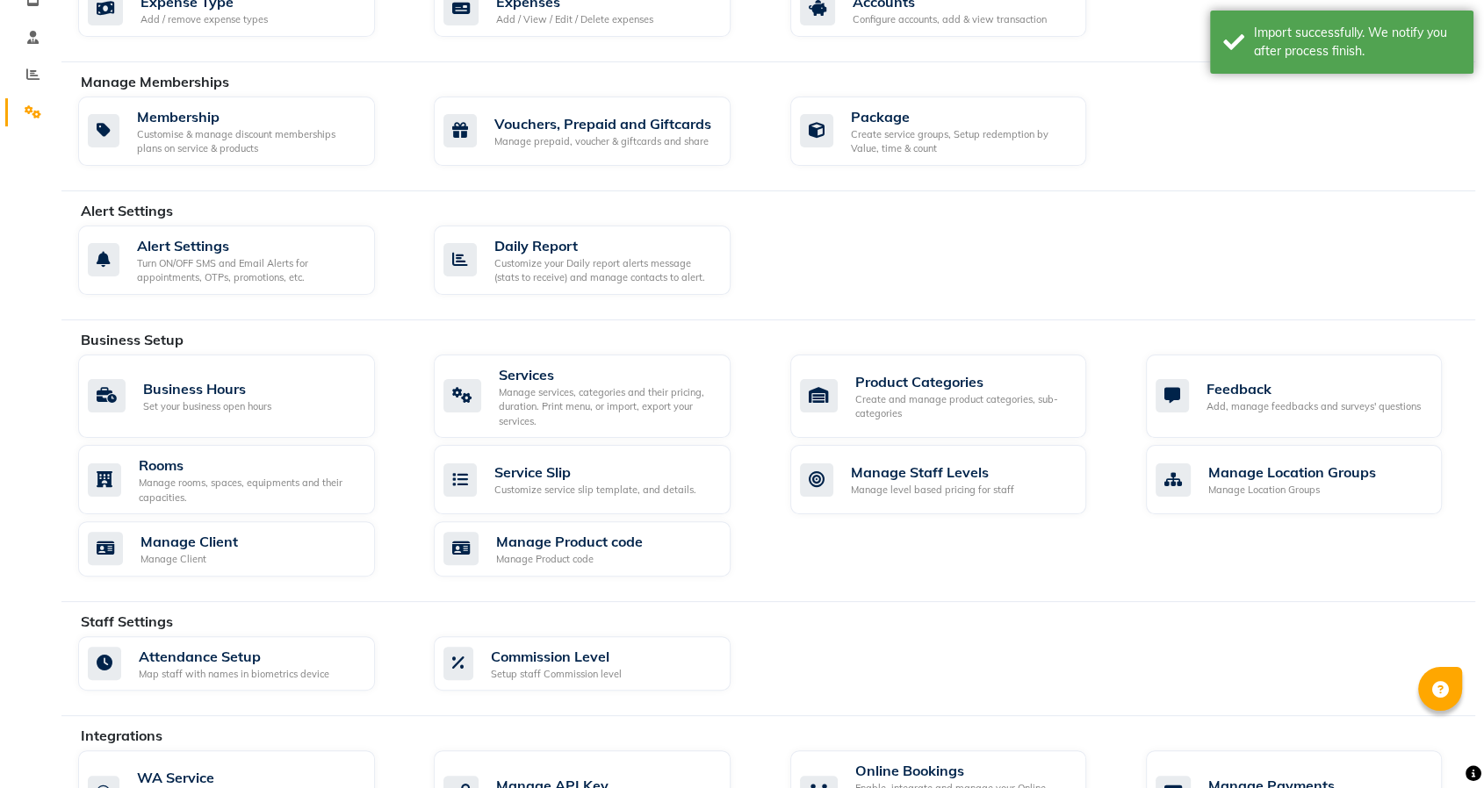
scroll to position [573, 0]
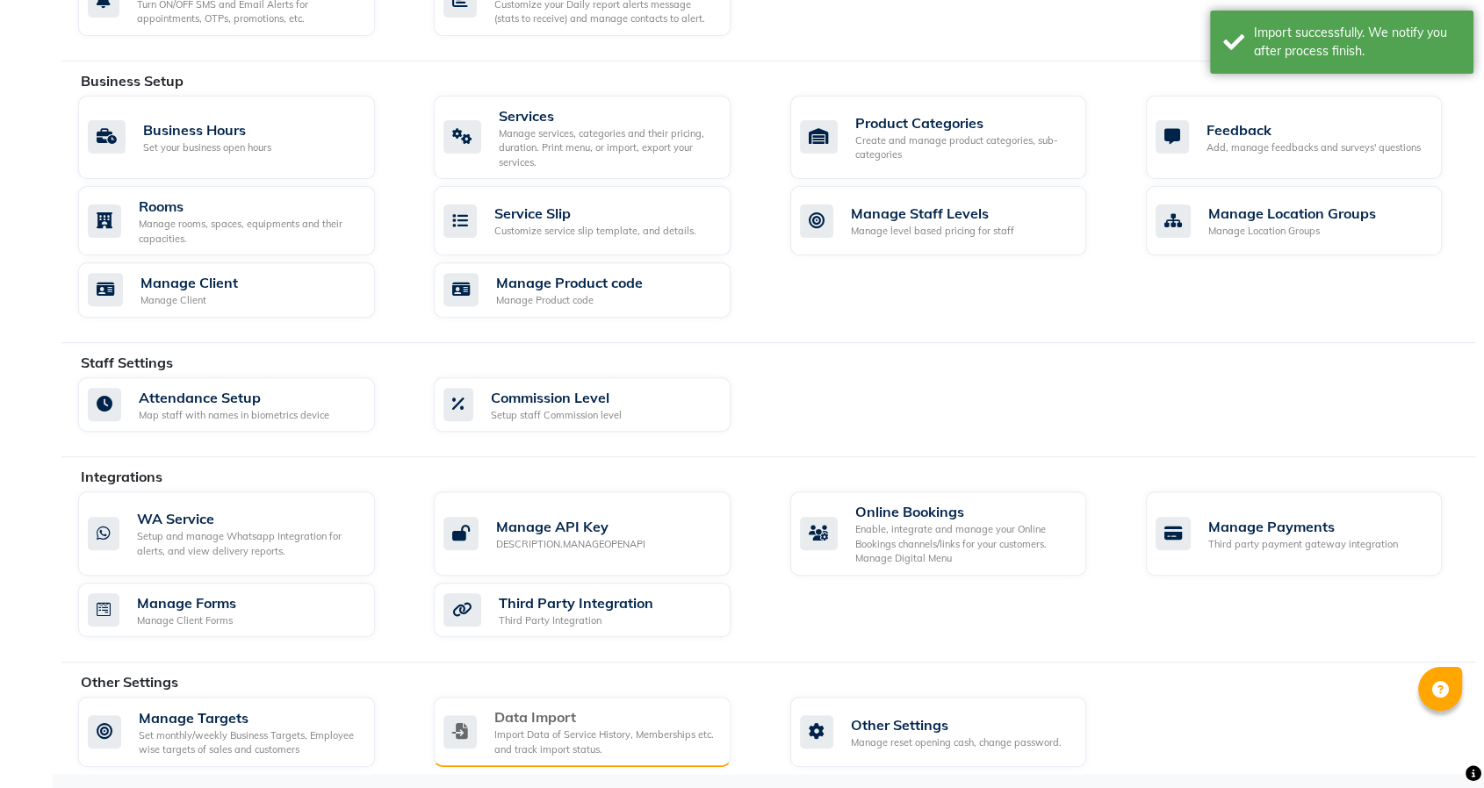
click at [562, 722] on div "Data Import" at bounding box center [605, 717] width 222 height 21
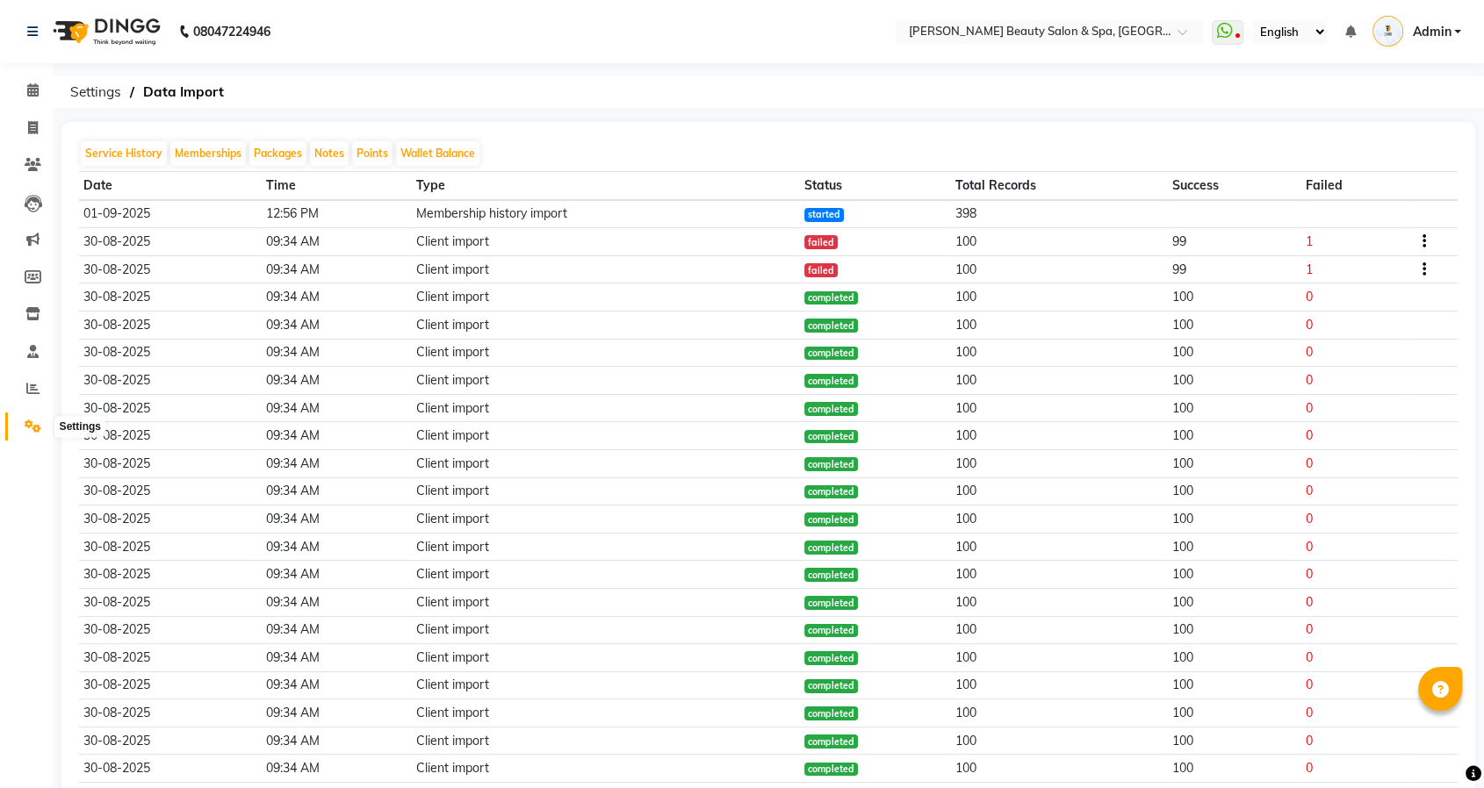
click at [27, 426] on icon at bounding box center [33, 426] width 17 height 13
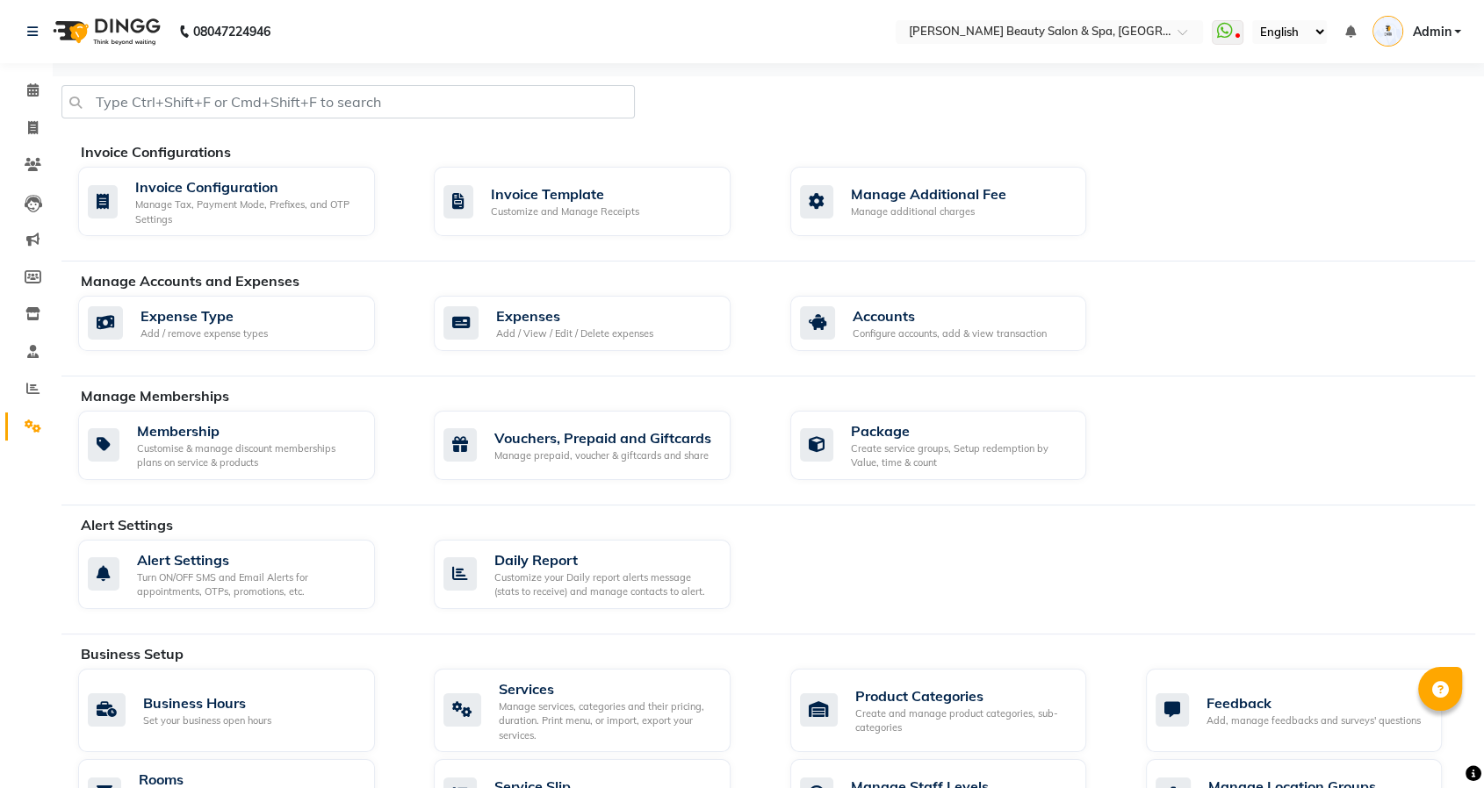
scroll to position [573, 0]
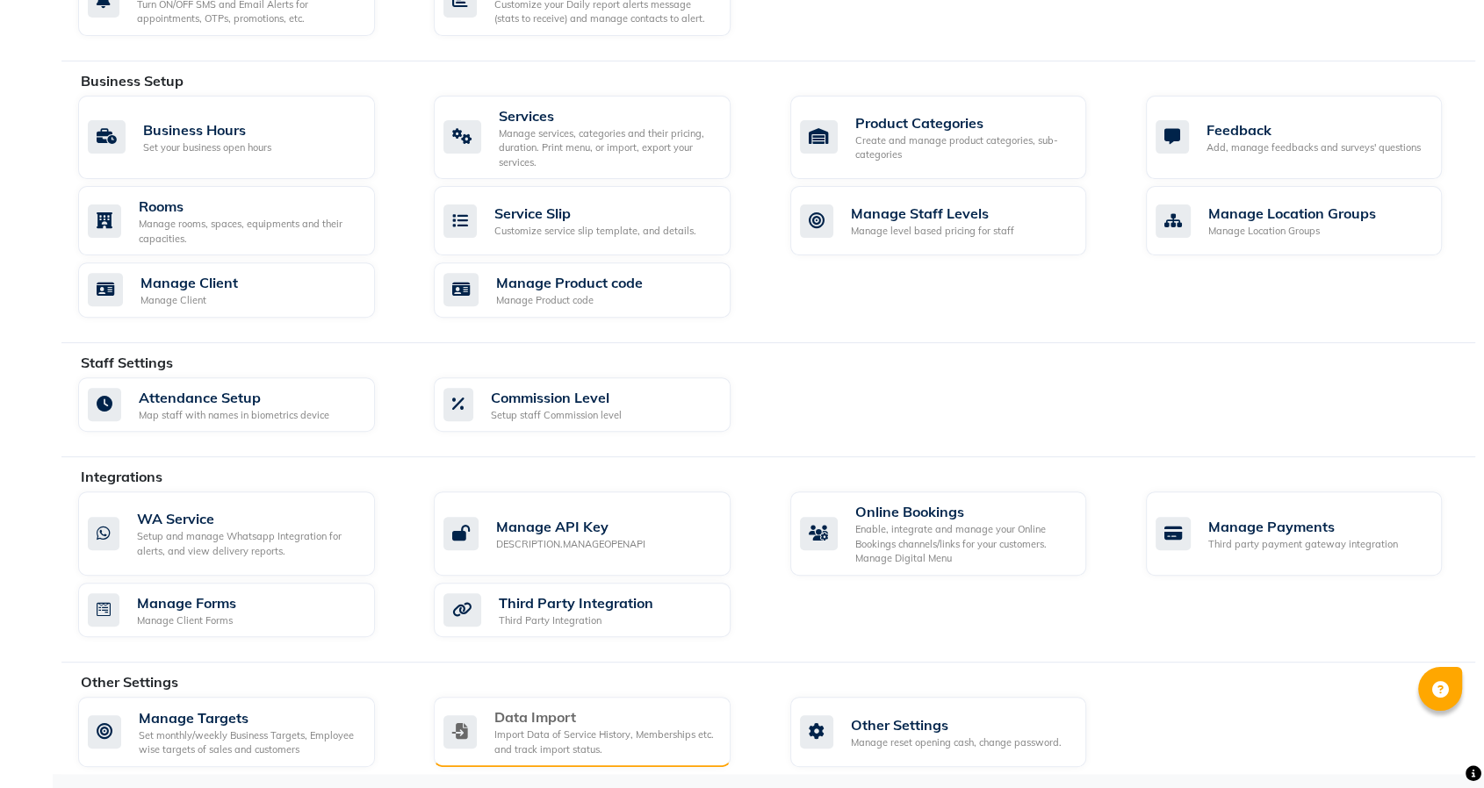
click at [590, 717] on div "Data Import" at bounding box center [605, 717] width 222 height 21
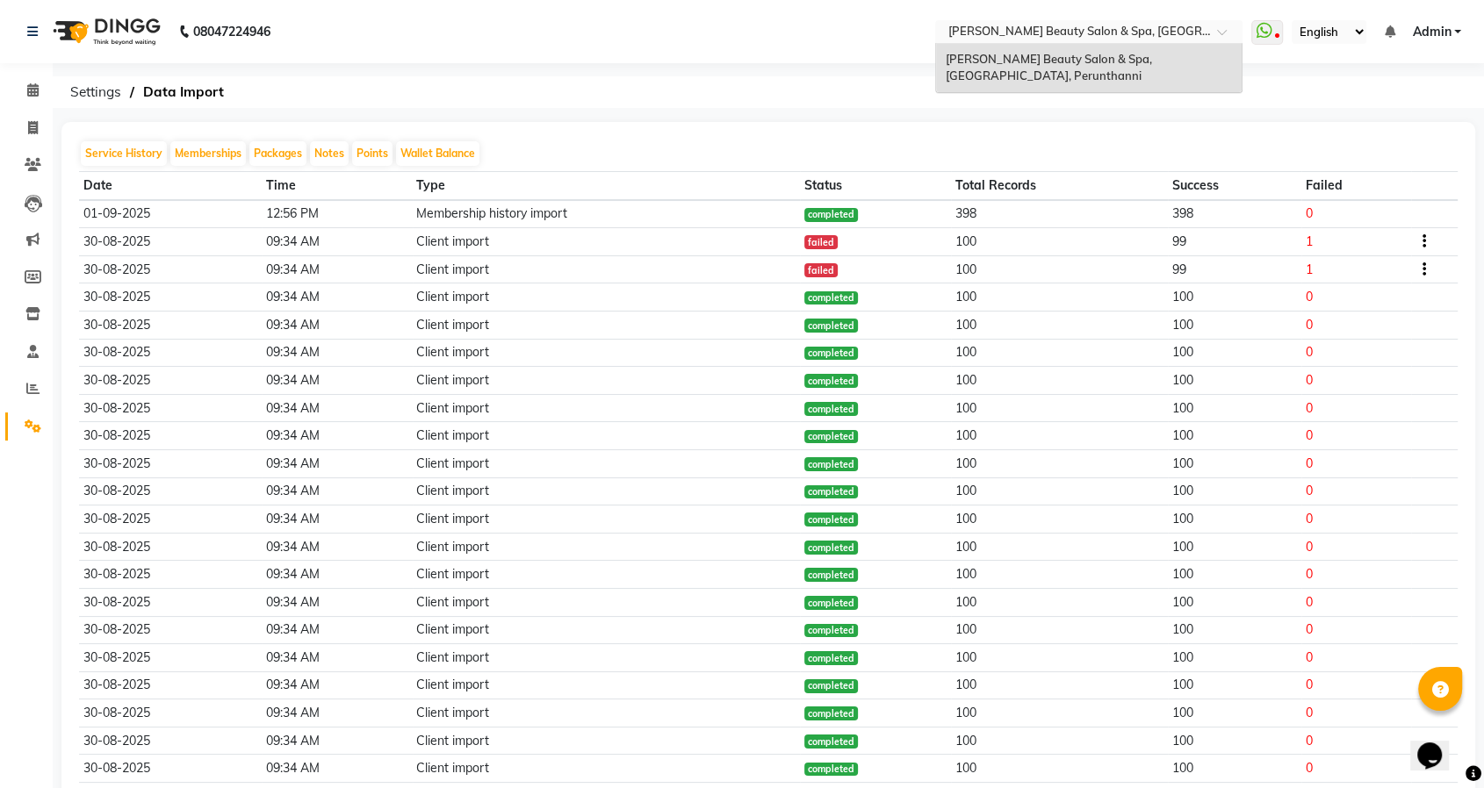
click at [1146, 31] on input "text" at bounding box center [1071, 34] width 255 height 18
click at [23, 95] on span at bounding box center [33, 91] width 31 height 20
